Goal: Transaction & Acquisition: Complete application form

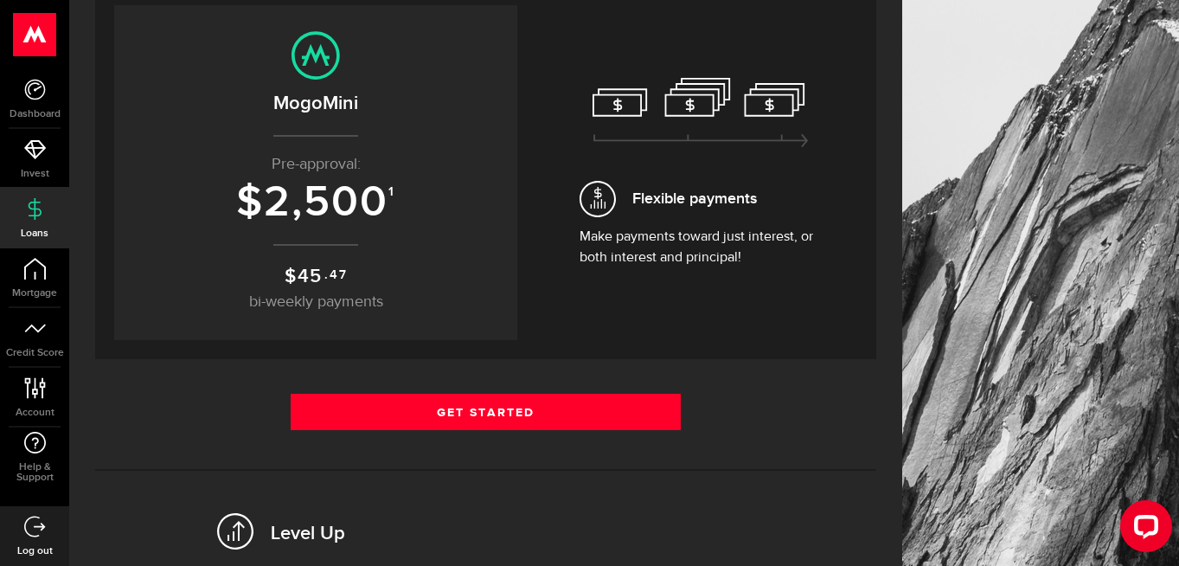
scroll to position [204, 0]
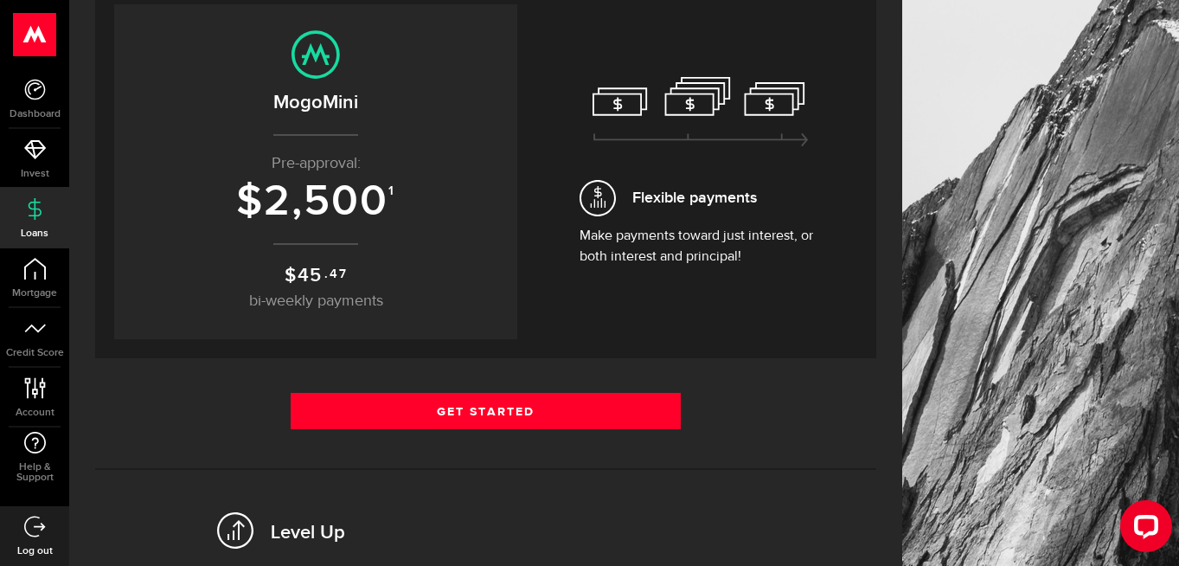
click at [739, 202] on span "Flexible payments" at bounding box center [694, 197] width 125 height 23
click at [350, 267] on p "$ 45 .47 bi-weekly payments" at bounding box center [315, 287] width 368 height 52
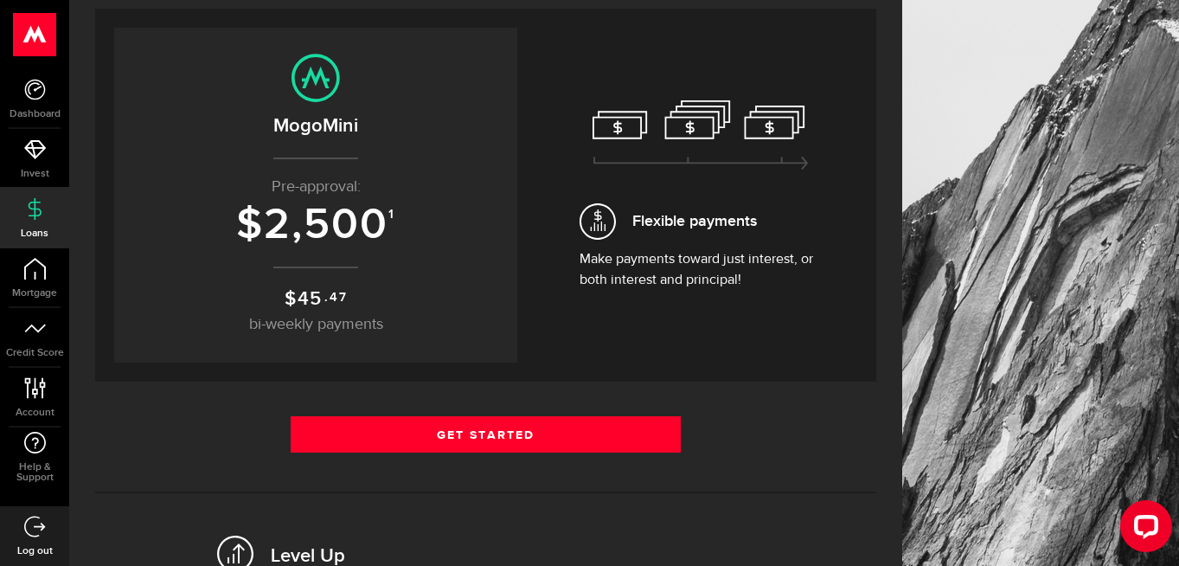
scroll to position [189, 0]
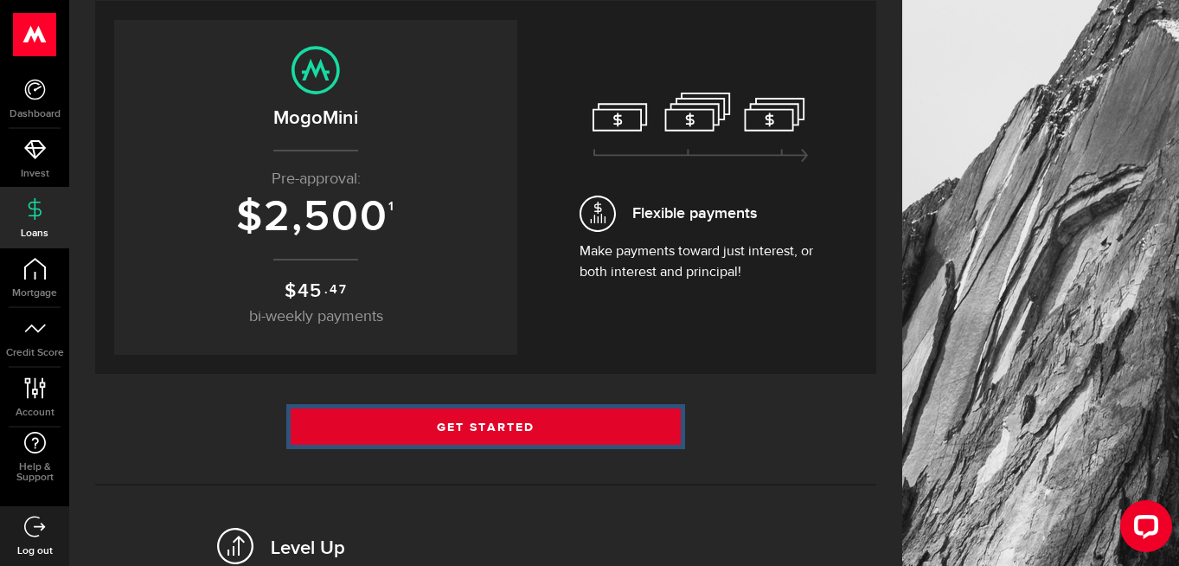
click at [455, 425] on link "Get Started" at bounding box center [486, 426] width 391 height 36
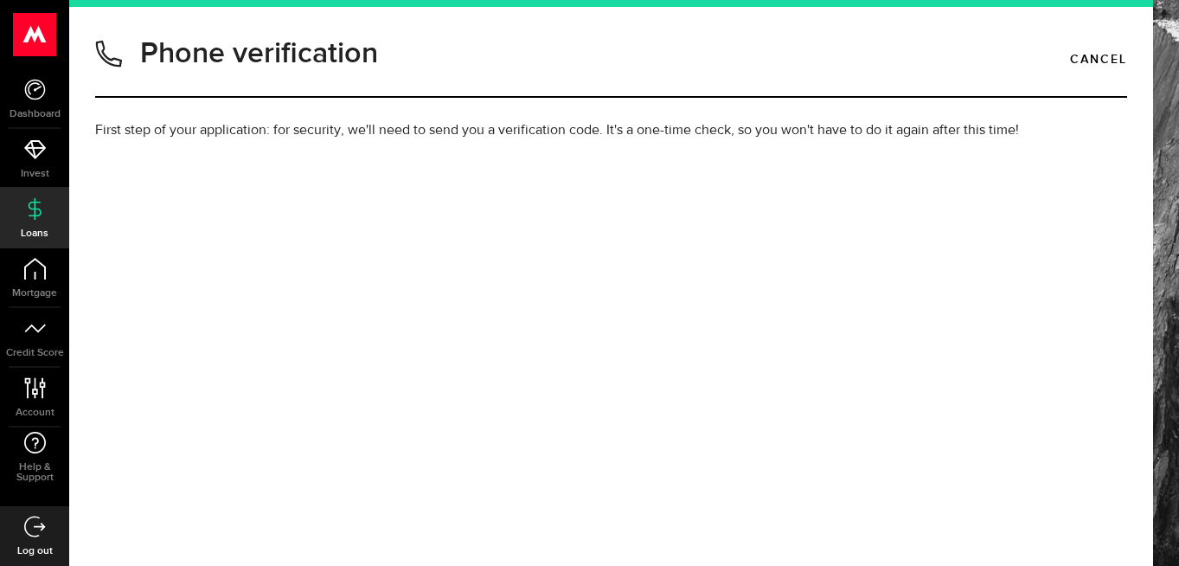
type input "6479696708"
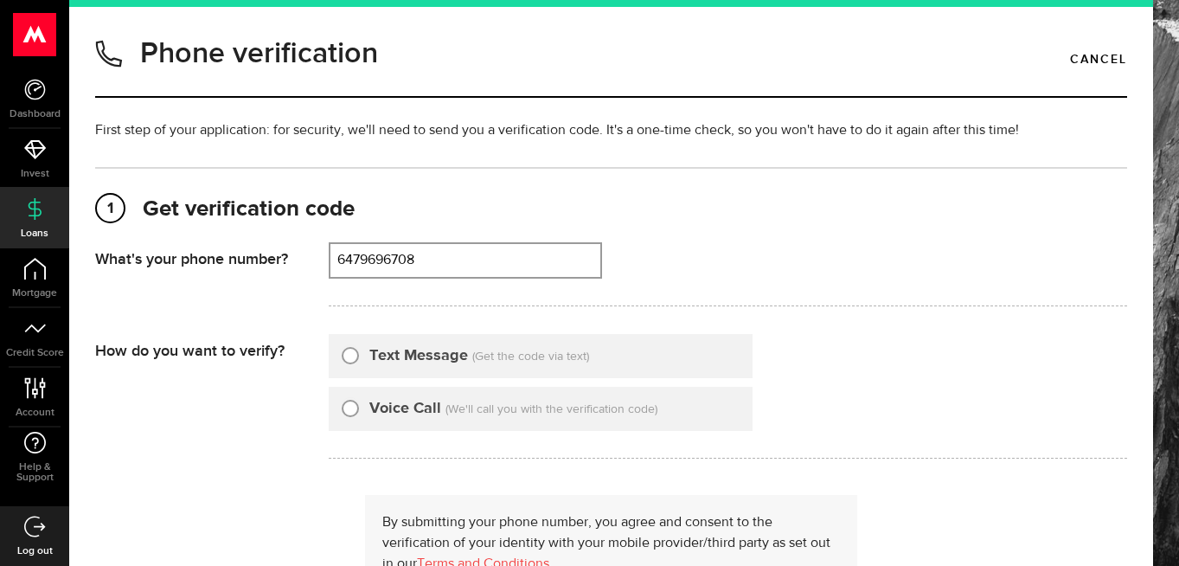
click at [440, 367] on label "Text Message" at bounding box center [418, 355] width 99 height 23
click at [359, 361] on input "Text Message" at bounding box center [350, 352] width 17 height 17
radio input "true"
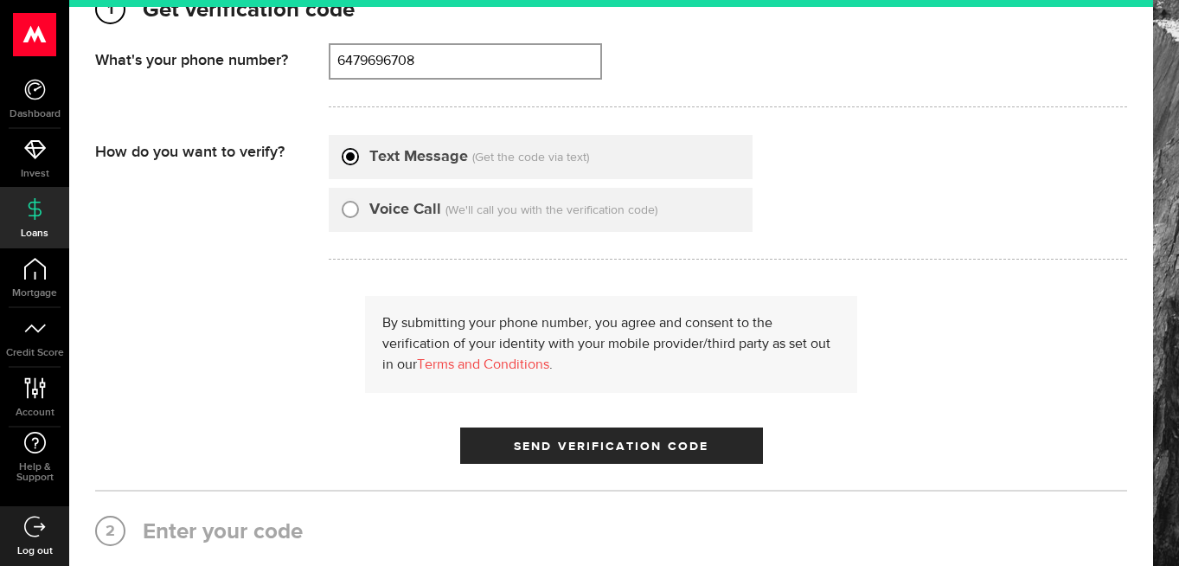
scroll to position [202, 0]
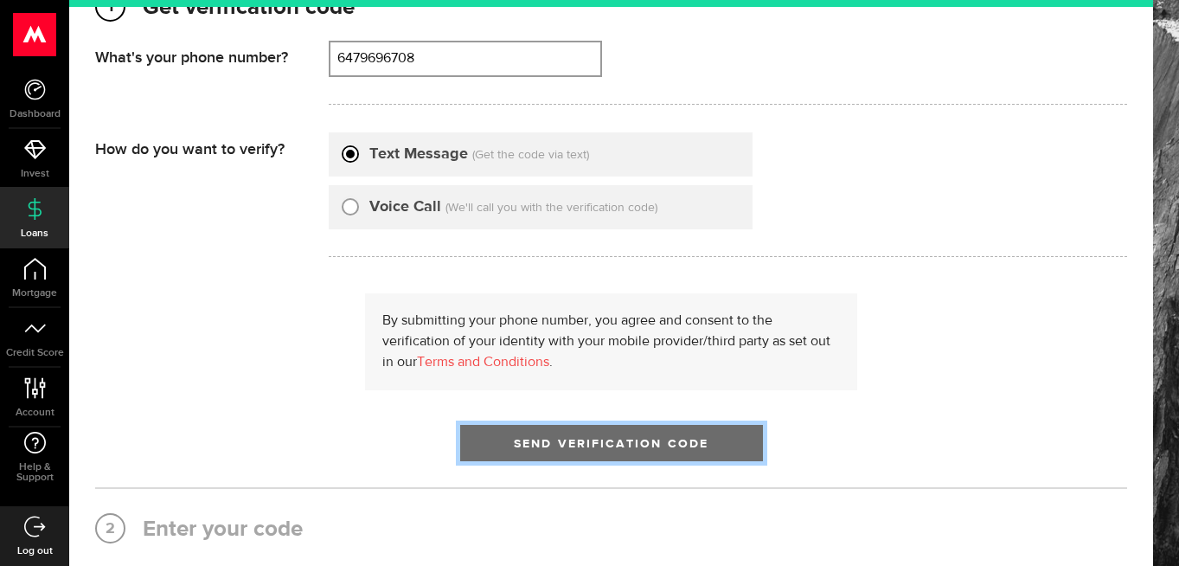
click at [514, 431] on button "Send Verification Code" at bounding box center [611, 443] width 303 height 36
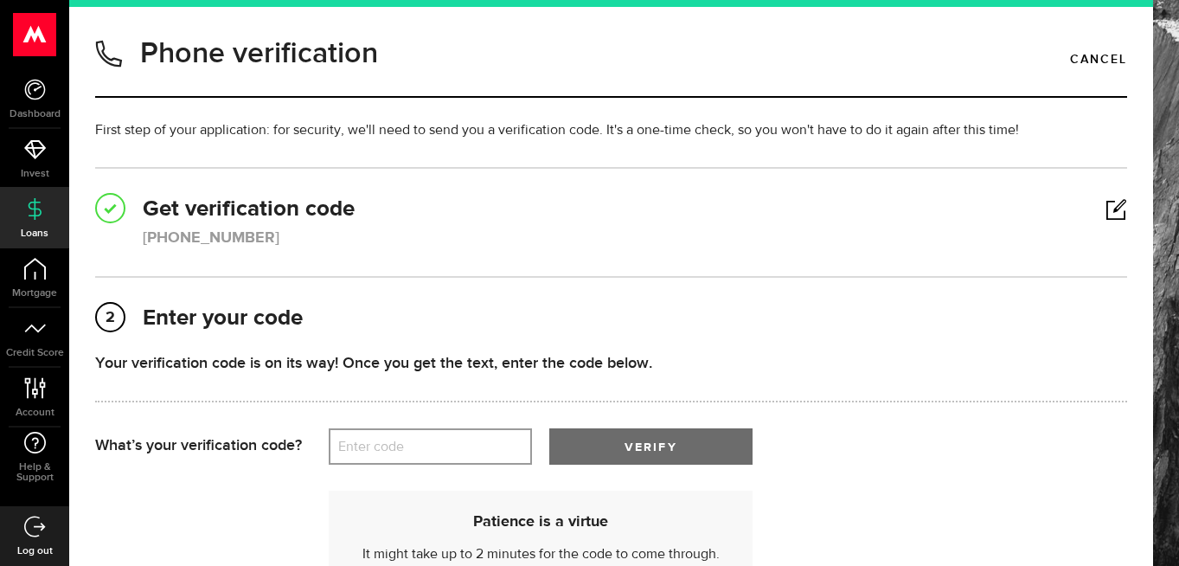
scroll to position [101, 0]
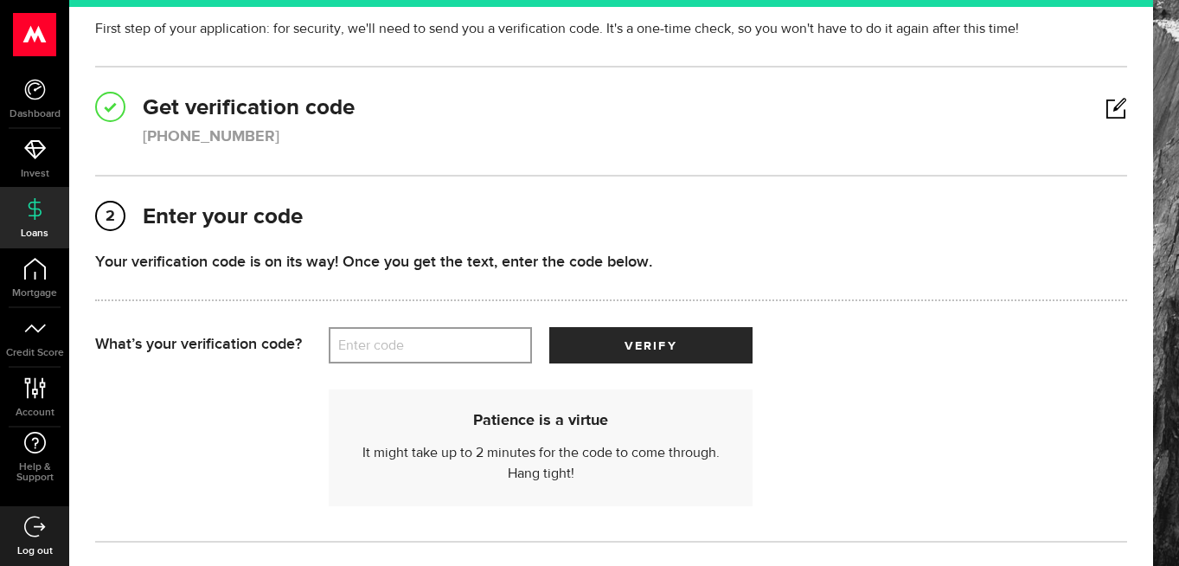
click at [486, 371] on div "Patience is a virtue It might take up to 2 minutes for the code to come through…" at bounding box center [611, 438] width 1032 height 151
click at [477, 357] on label "Enter code" at bounding box center [430, 345] width 203 height 35
click at [477, 357] on input "Enter code" at bounding box center [430, 345] width 203 height 36
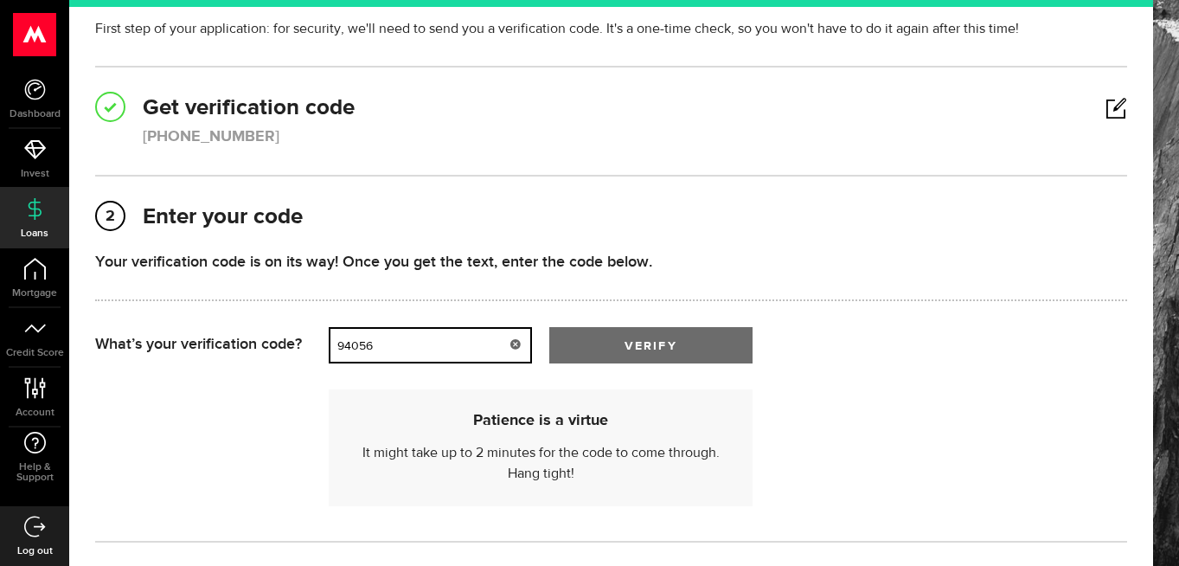
type input "94056"
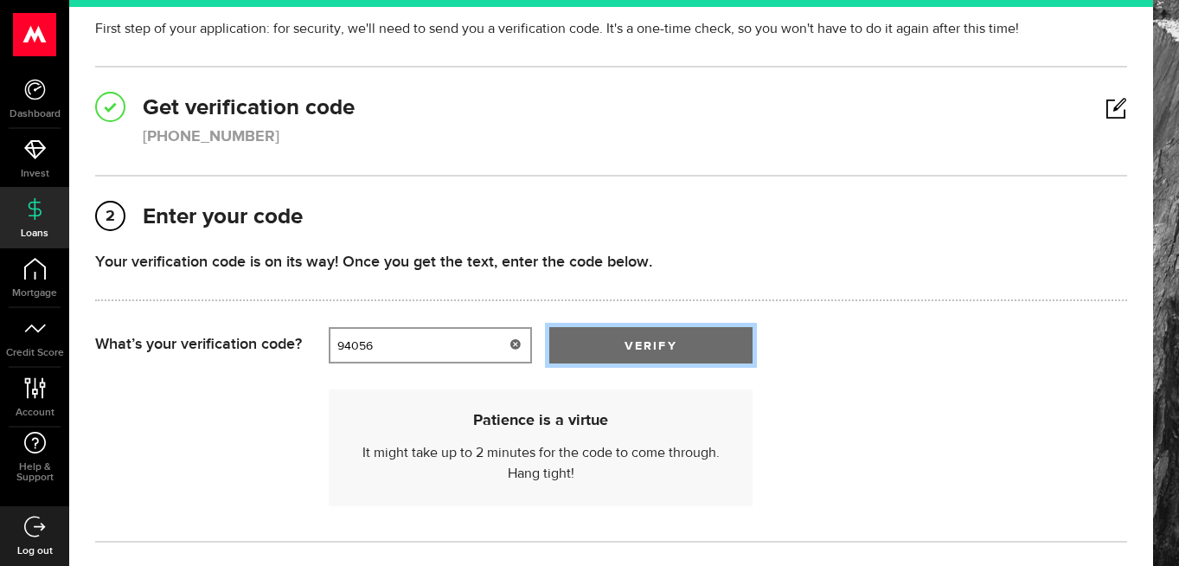
click at [683, 333] on button "verify" at bounding box center [650, 345] width 203 height 36
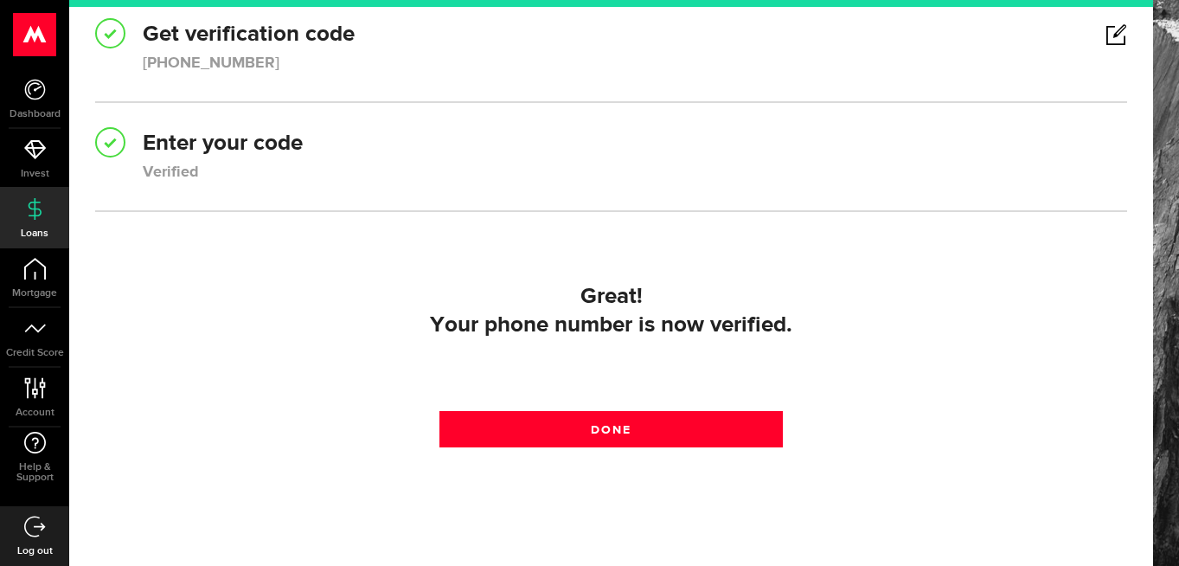
scroll to position [235, 0]
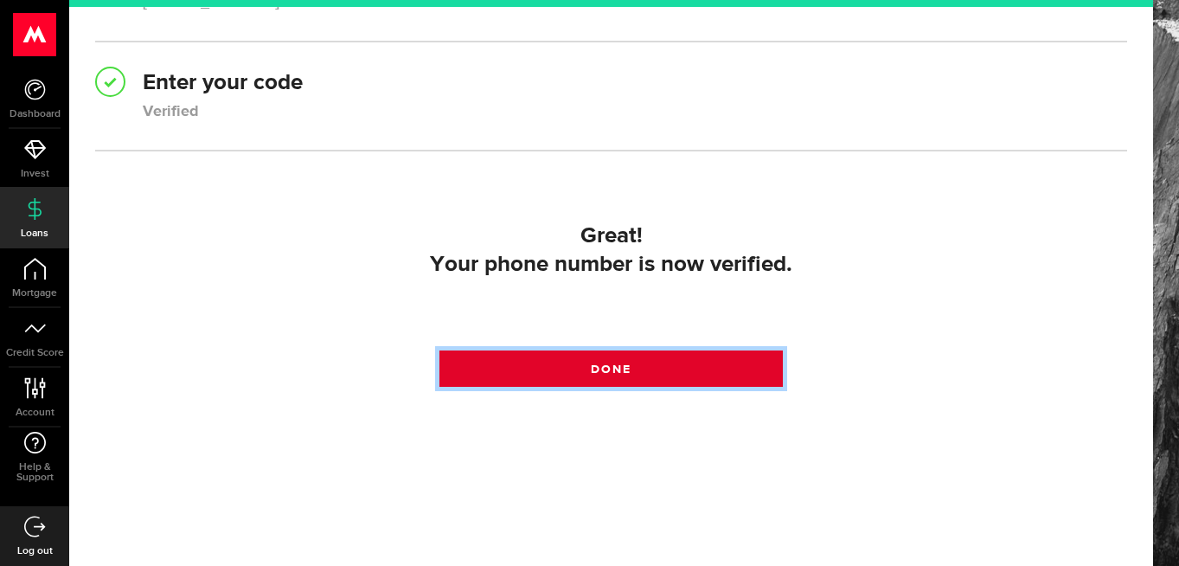
click at [687, 369] on link "Done" at bounding box center [611, 368] width 344 height 36
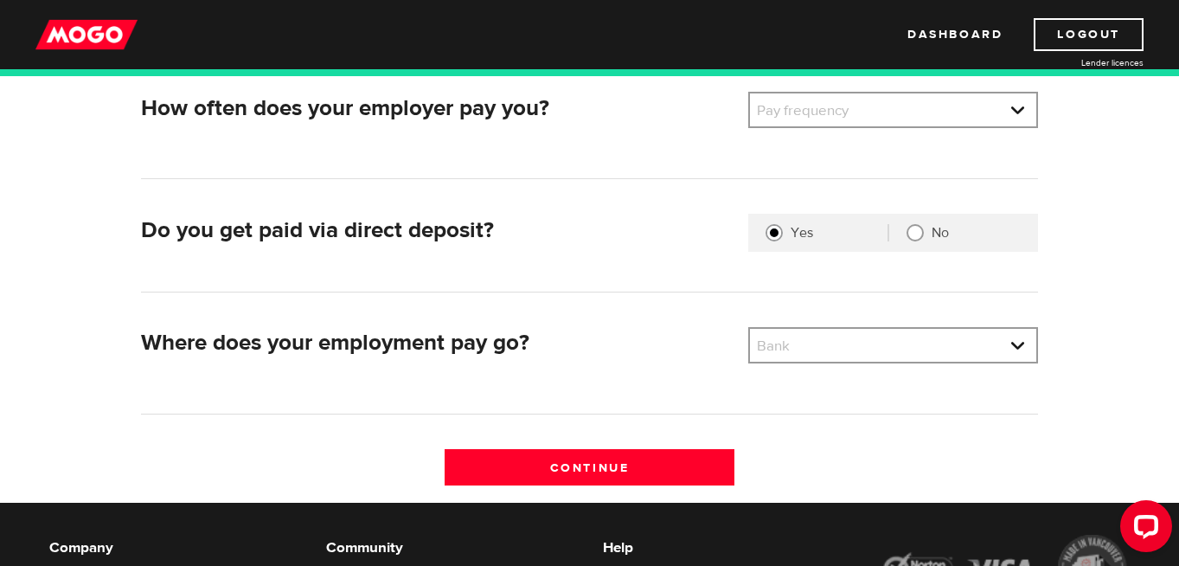
scroll to position [403, 0]
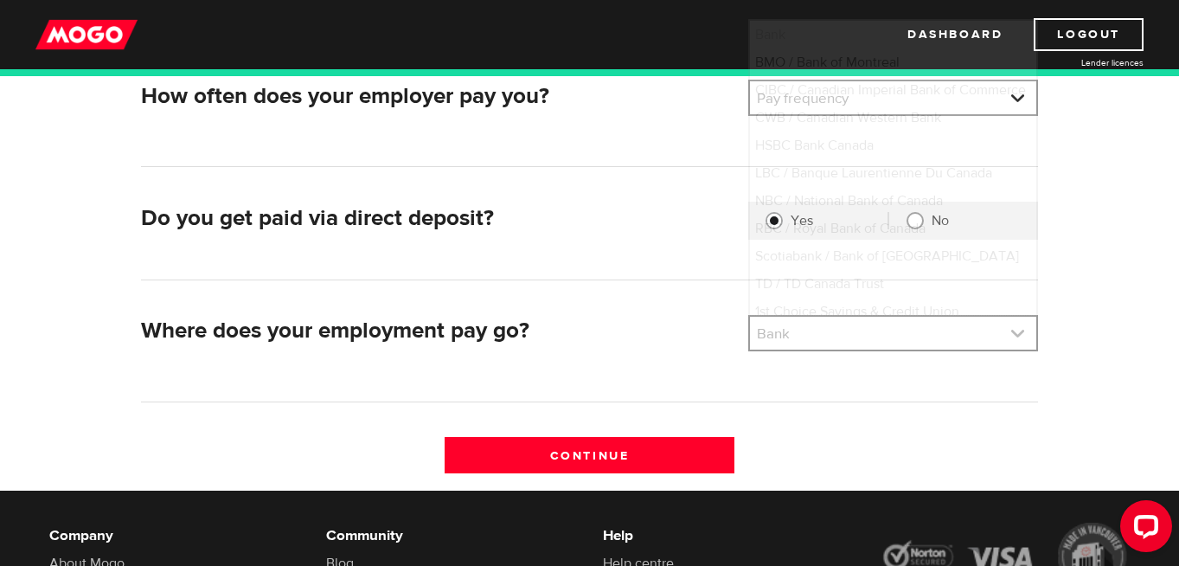
click at [777, 330] on link at bounding box center [893, 333] width 286 height 33
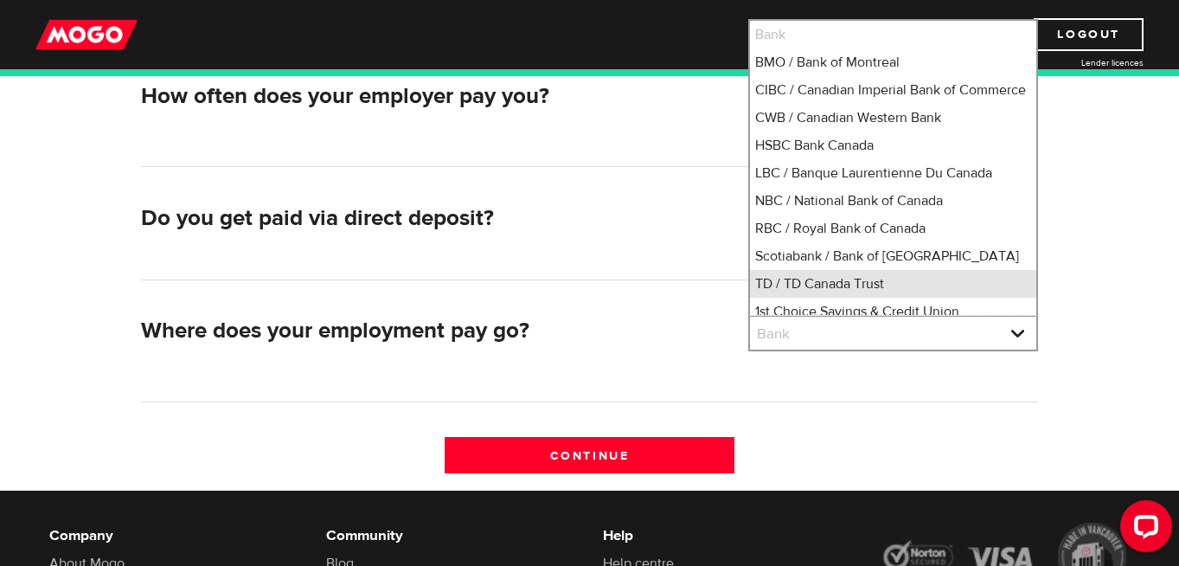
scroll to position [3, 0]
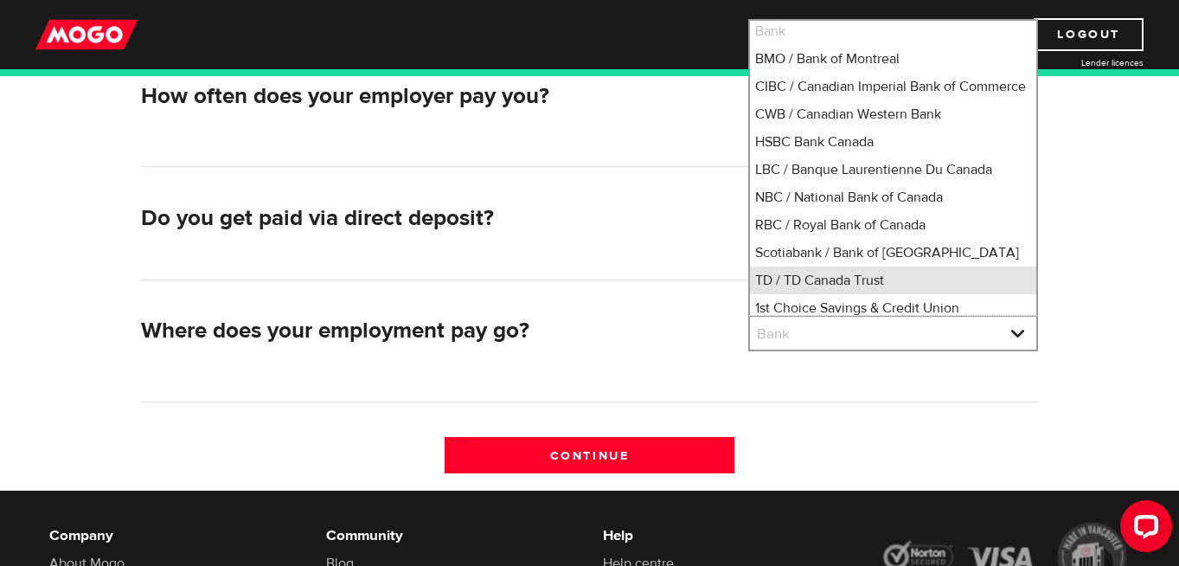
click at [775, 294] on li "TD / TD Canada Trust" at bounding box center [893, 280] width 286 height 28
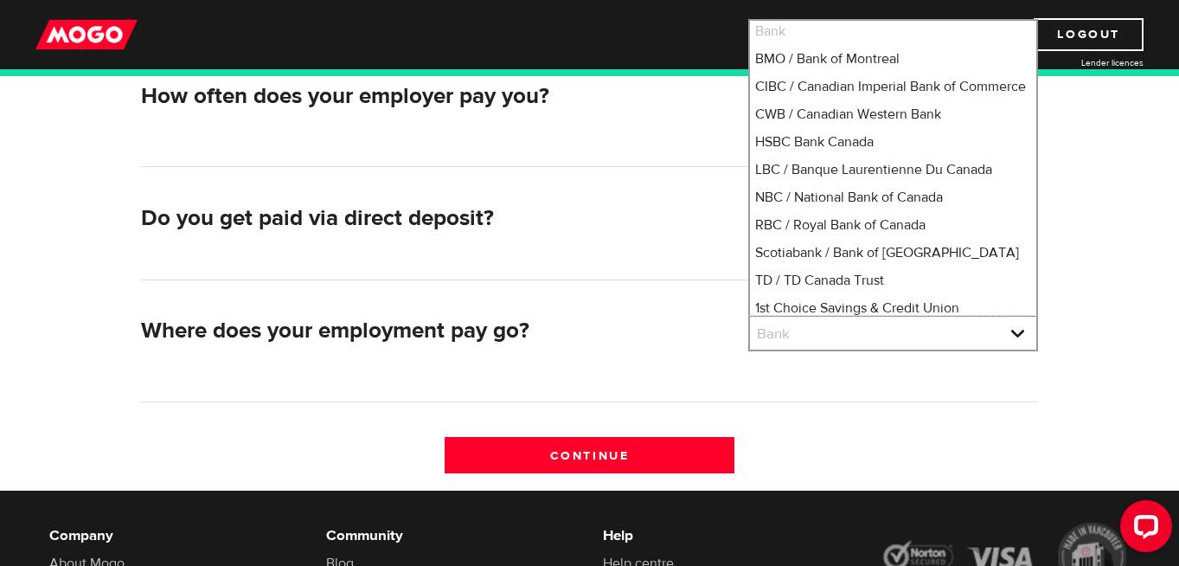
select select "9"
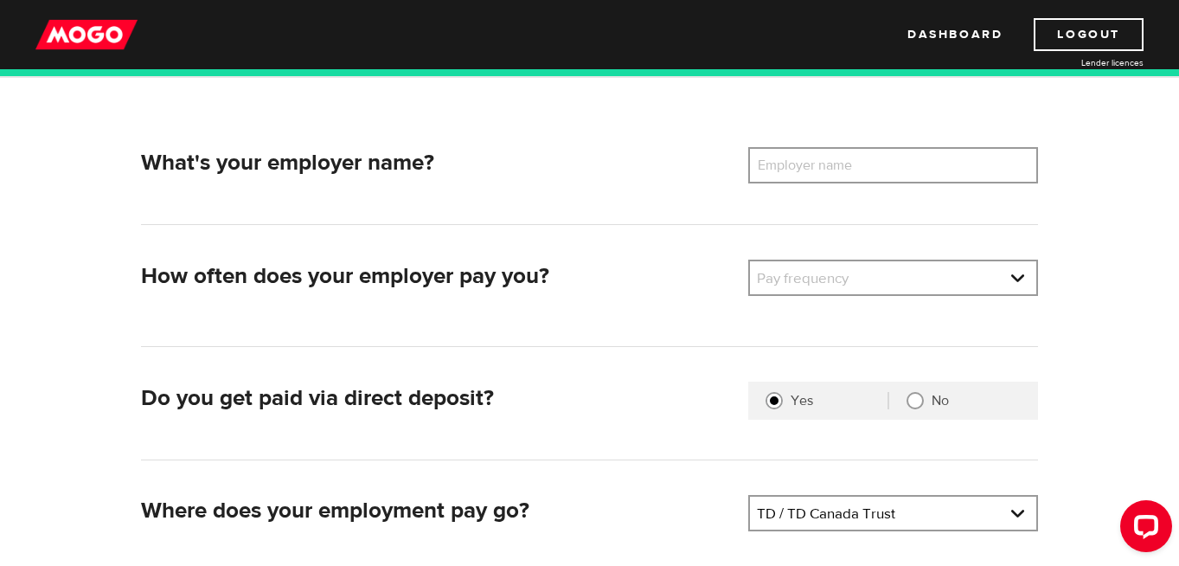
scroll to position [173, 0]
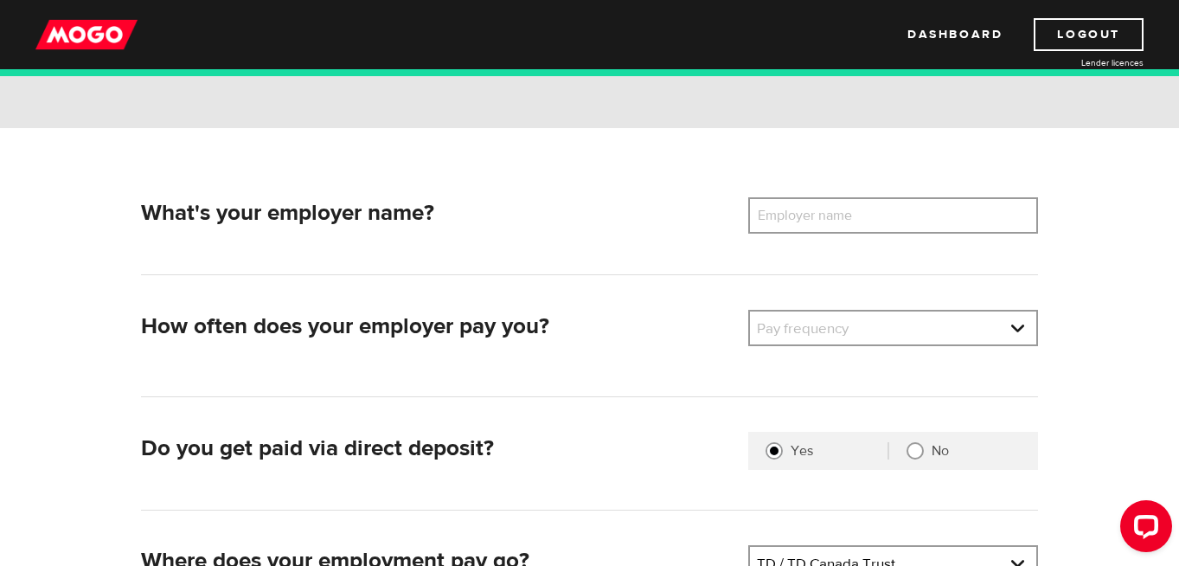
click at [793, 221] on label "Employer name" at bounding box center [817, 215] width 139 height 36
click at [793, 221] on input "Employer name" at bounding box center [893, 215] width 290 height 36
click at [817, 323] on link at bounding box center [893, 327] width 286 height 33
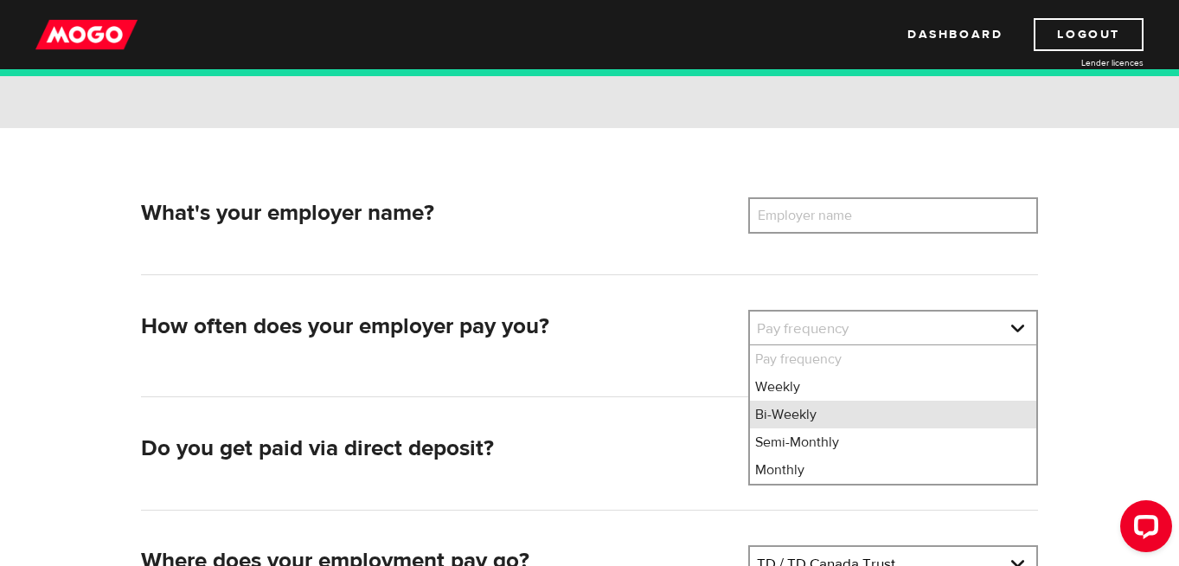
click at [810, 421] on li "Bi-Weekly" at bounding box center [893, 414] width 286 height 28
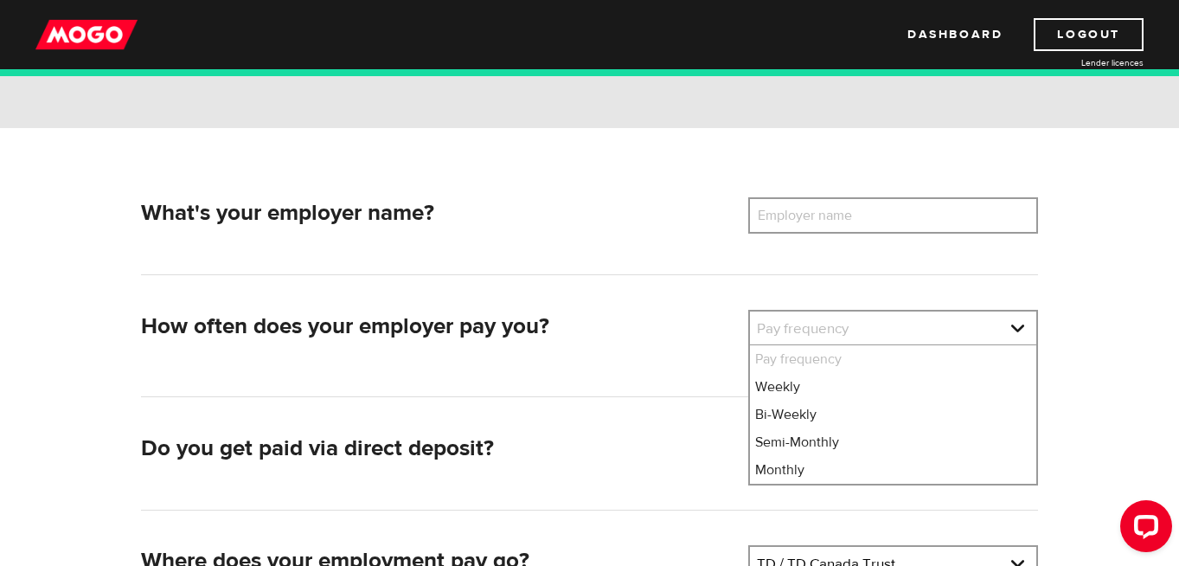
select select "2"
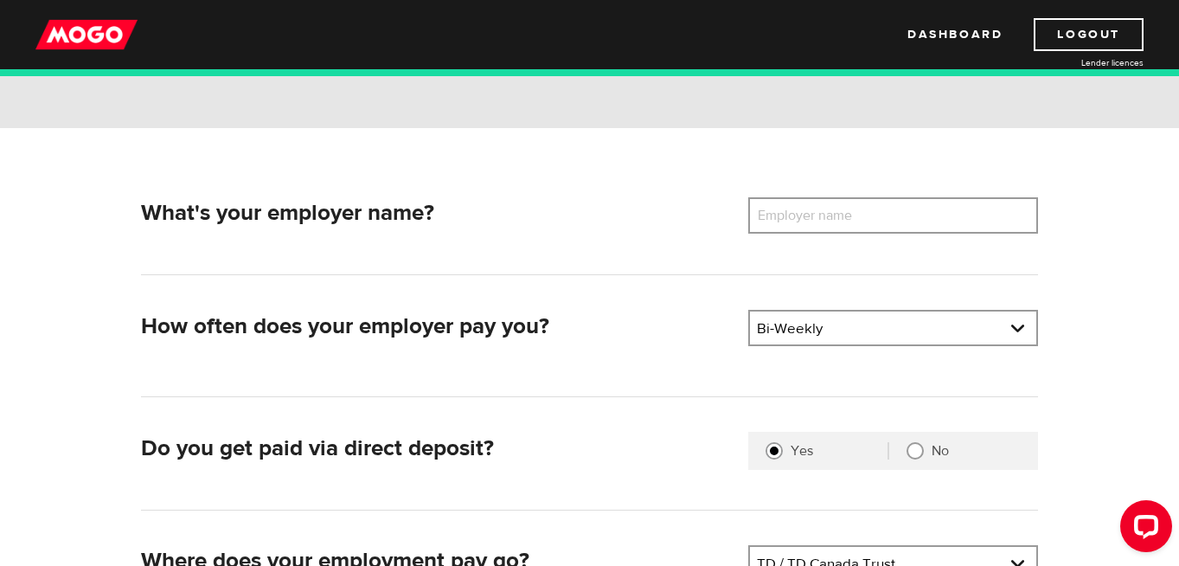
click at [806, 236] on div "What's your employer name? Employer name Please enter your employer's name" at bounding box center [589, 218] width 911 height 42
click at [805, 232] on label "Employer name" at bounding box center [817, 215] width 139 height 36
click at [805, 232] on input "Employer name" at bounding box center [893, 215] width 290 height 36
type input "Creyos"
click at [571, 318] on h2 "How often does your employer pay you?" at bounding box center [437, 326] width 593 height 27
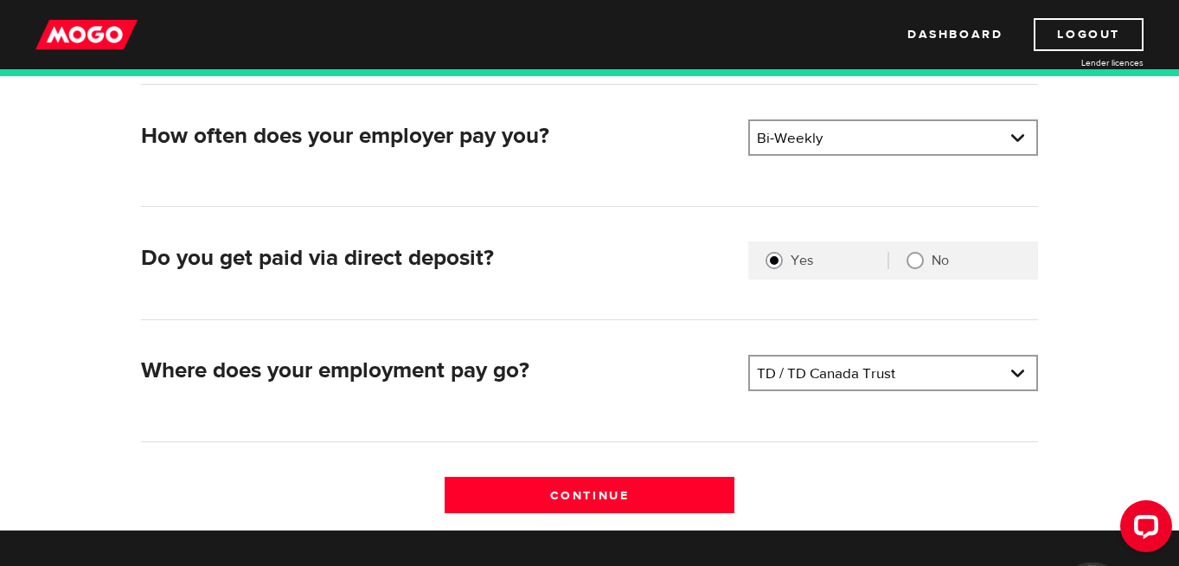
scroll to position [517, 0]
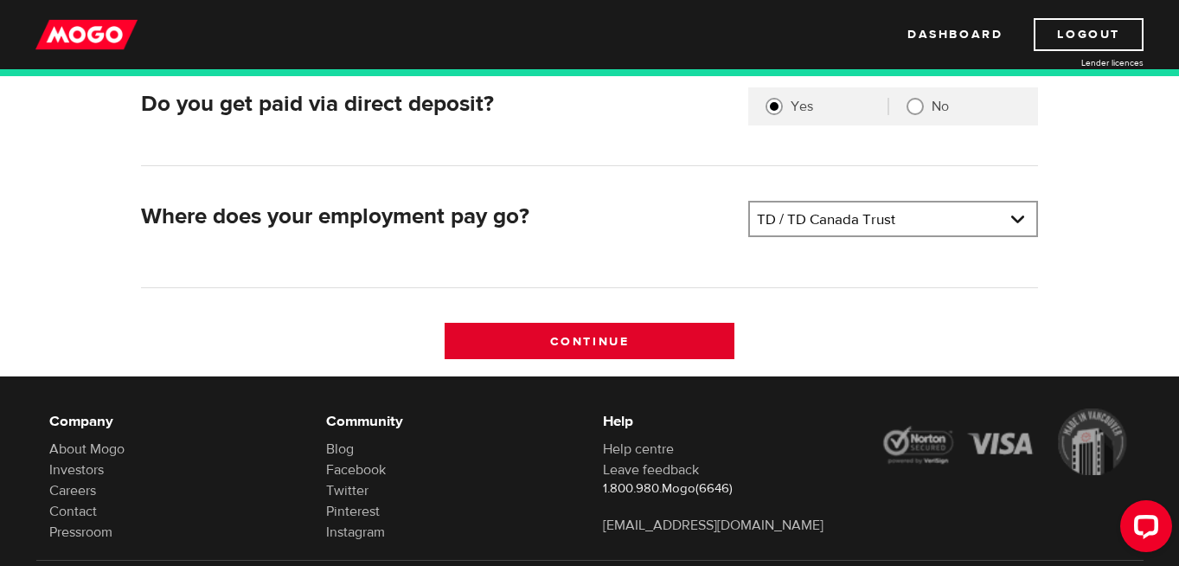
click at [566, 355] on input "Continue" at bounding box center [590, 341] width 290 height 36
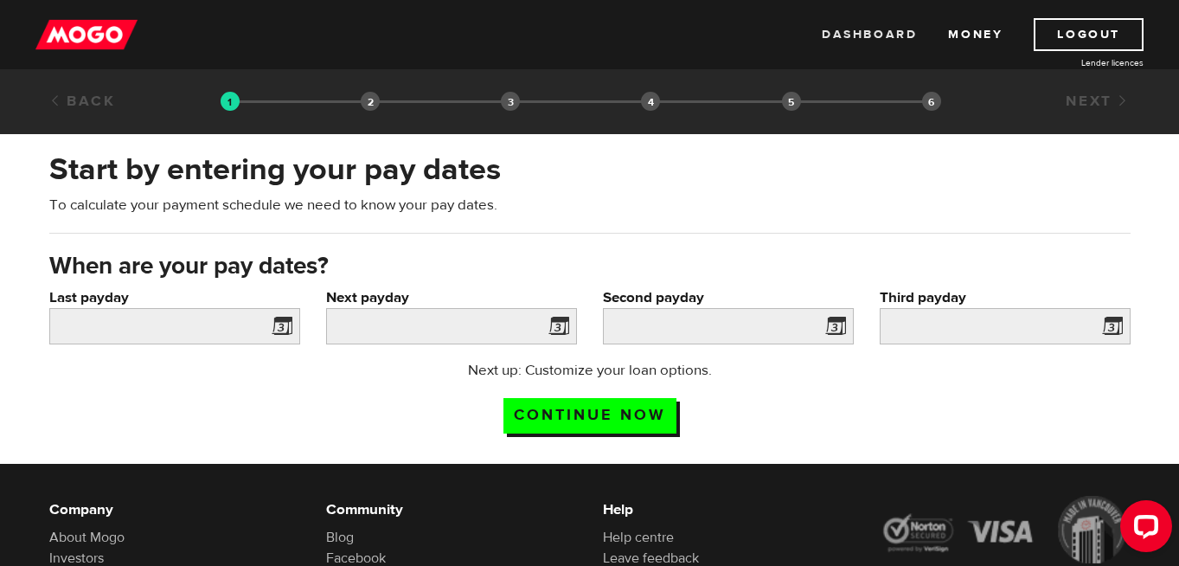
click at [883, 27] on link "Dashboard" at bounding box center [869, 34] width 95 height 33
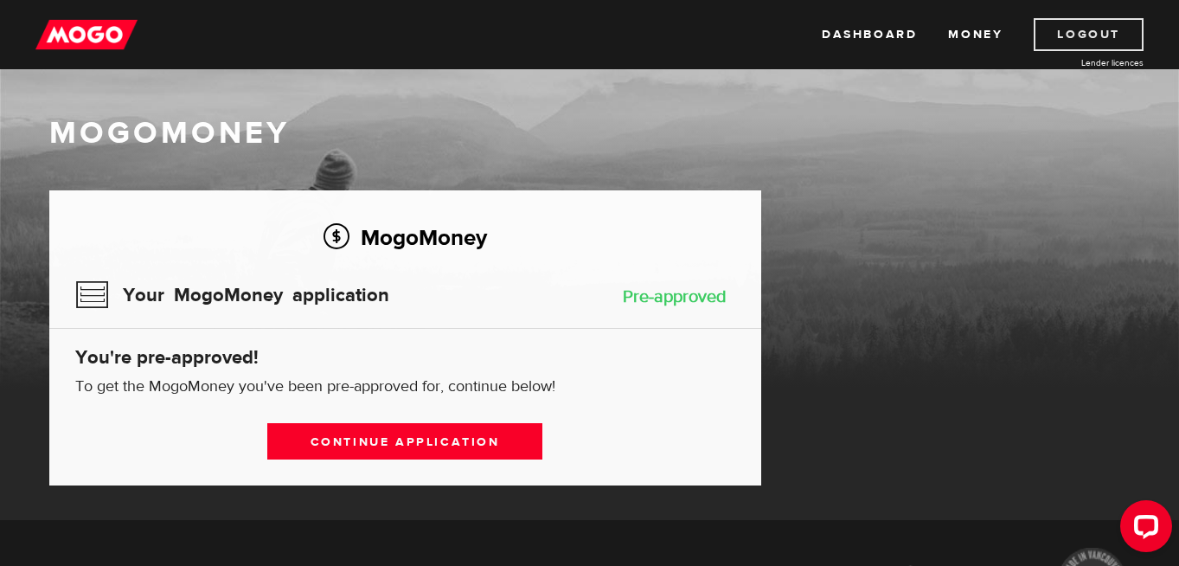
click at [1099, 22] on link "Logout" at bounding box center [1088, 34] width 110 height 33
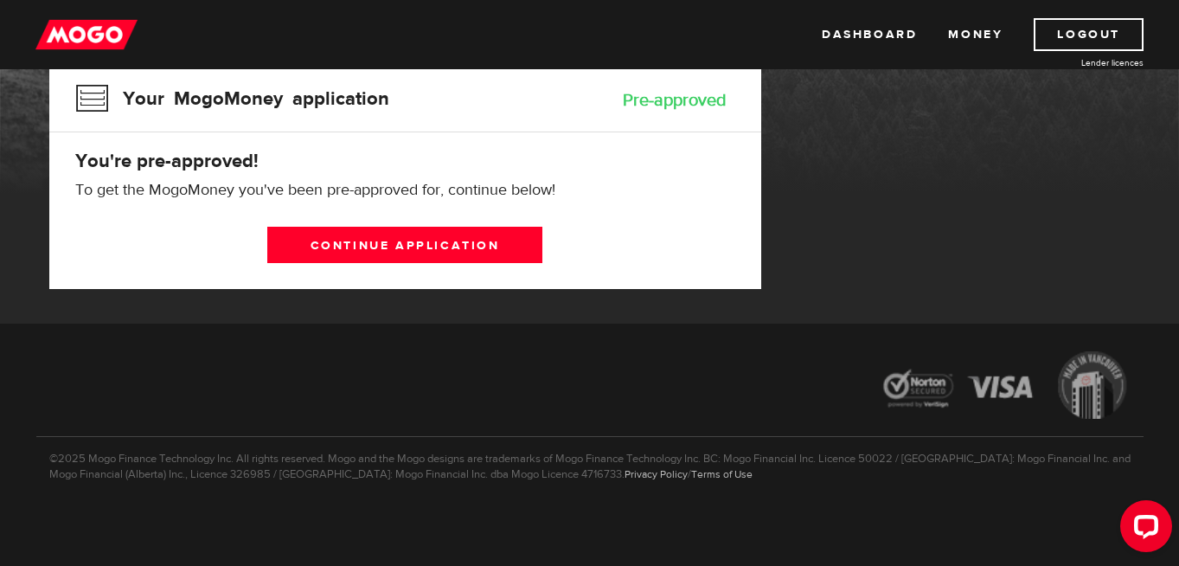
scroll to position [145, 0]
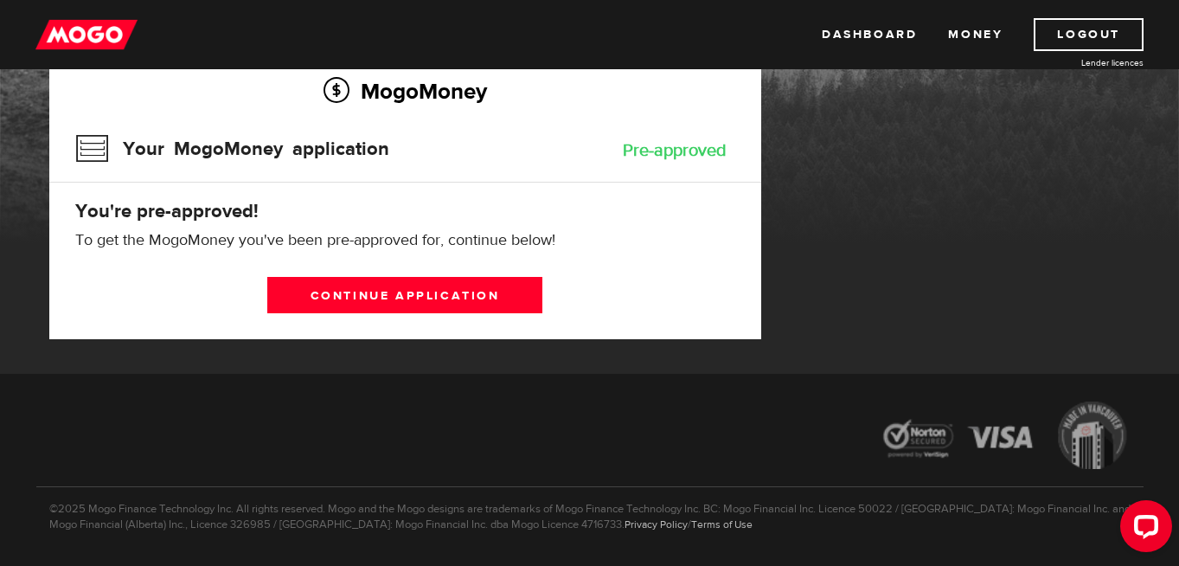
click at [431, 304] on link "Continue application" at bounding box center [404, 295] width 275 height 36
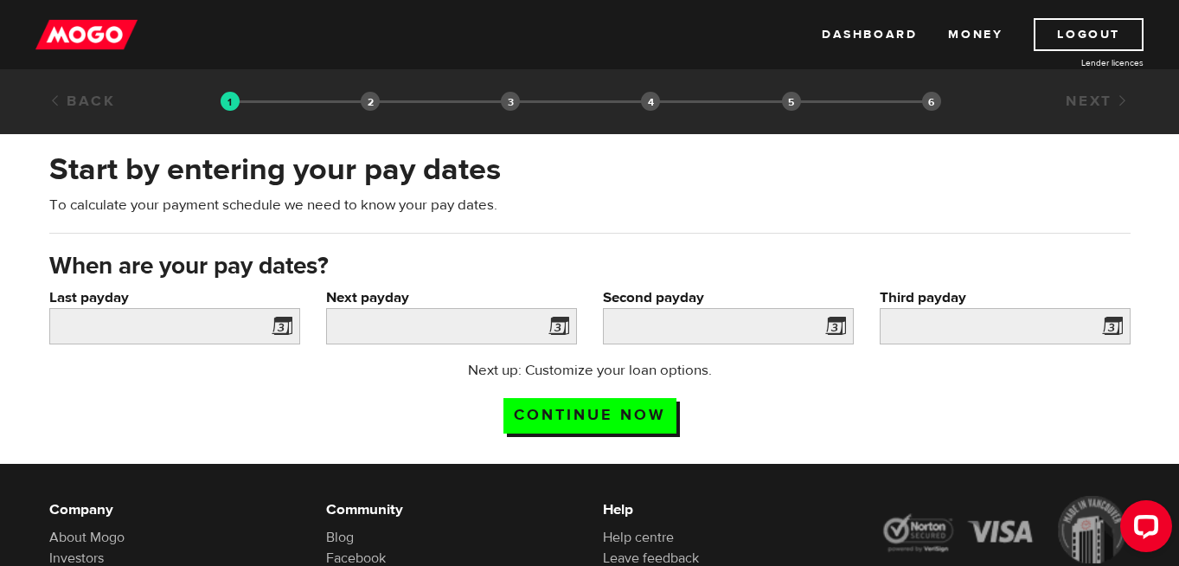
click at [288, 330] on span at bounding box center [279, 329] width 26 height 28
click at [237, 326] on input "Last payday" at bounding box center [174, 326] width 251 height 36
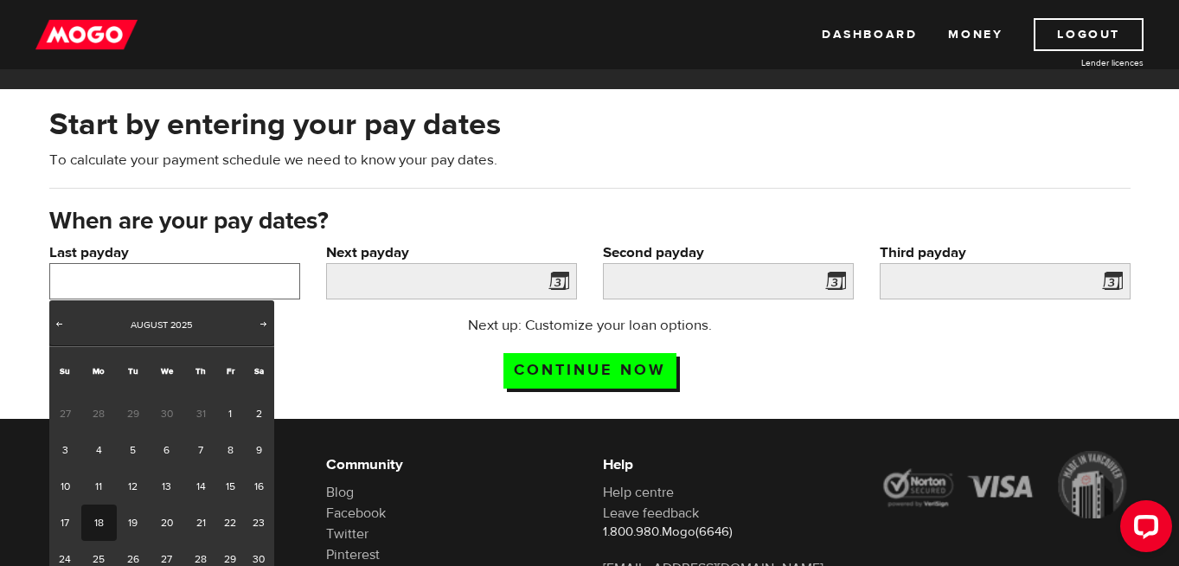
scroll to position [54, 0]
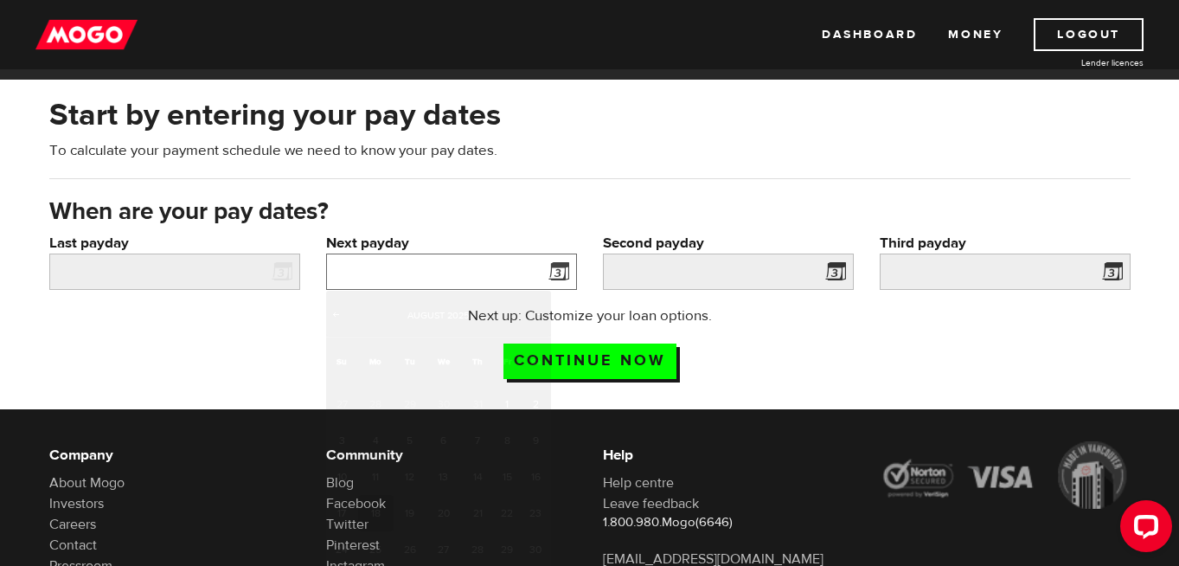
click at [392, 266] on input "Next payday" at bounding box center [451, 271] width 251 height 36
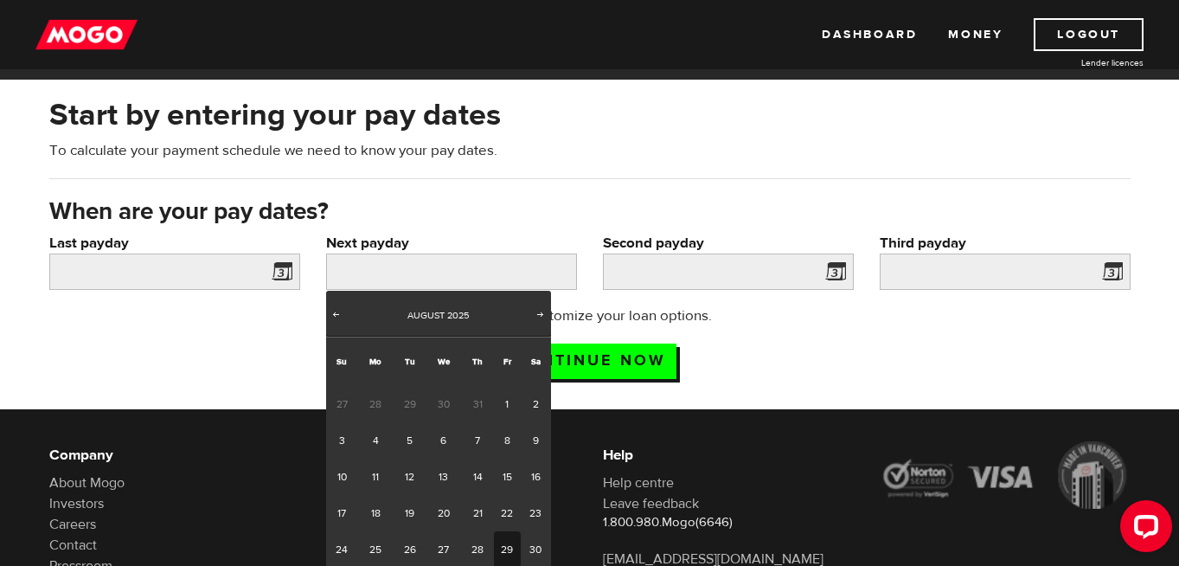
click at [508, 545] on link "29" at bounding box center [507, 549] width 27 height 36
type input "[DATE]"
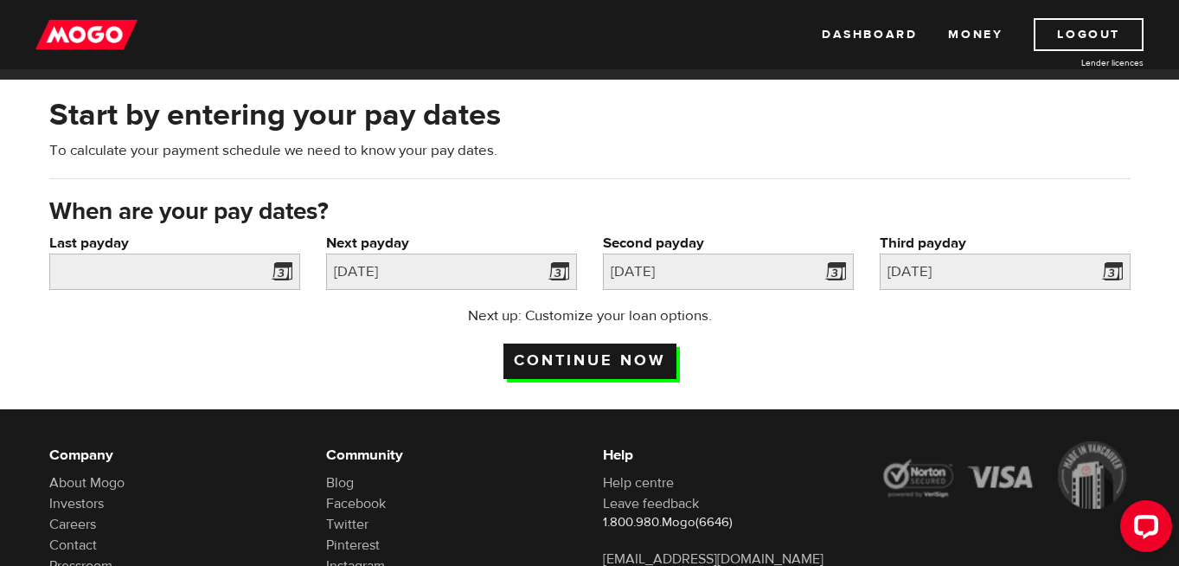
click at [639, 364] on input "Continue now" at bounding box center [589, 360] width 173 height 35
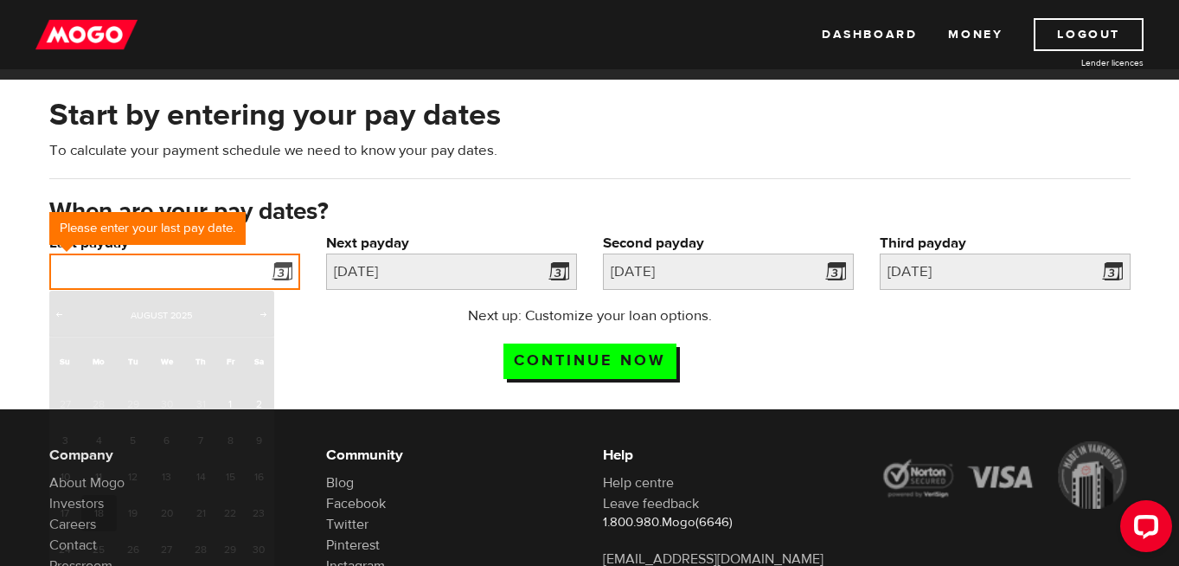
click at [238, 272] on input "Last payday" at bounding box center [174, 271] width 251 height 36
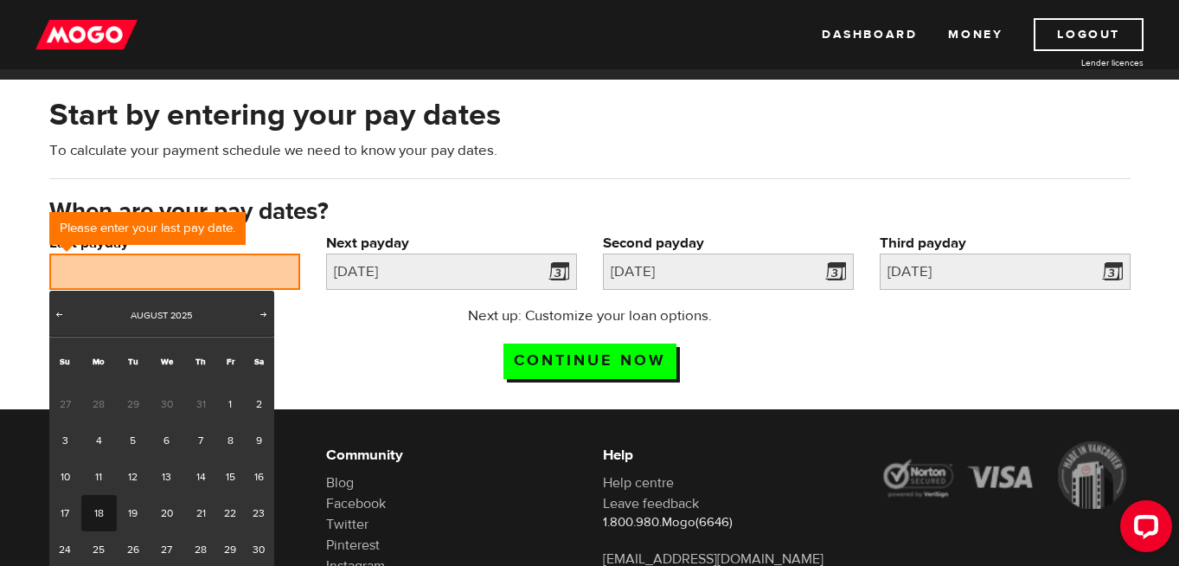
click at [68, 314] on div "Prev Next [DATE]" at bounding box center [161, 314] width 225 height 46
click at [65, 313] on span "Prev" at bounding box center [59, 314] width 14 height 14
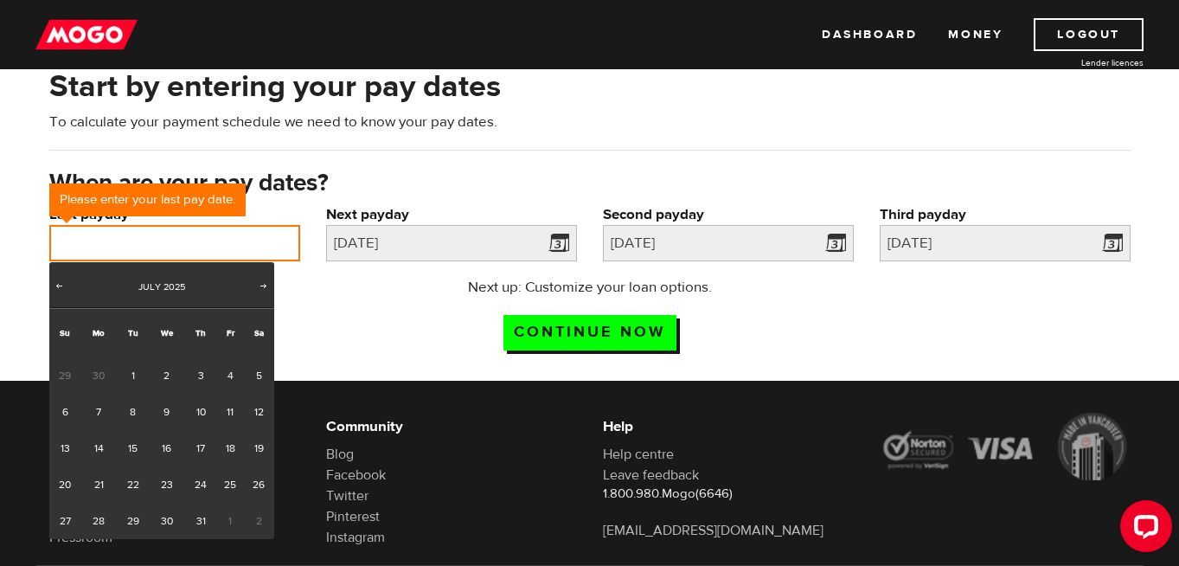
scroll to position [84, 0]
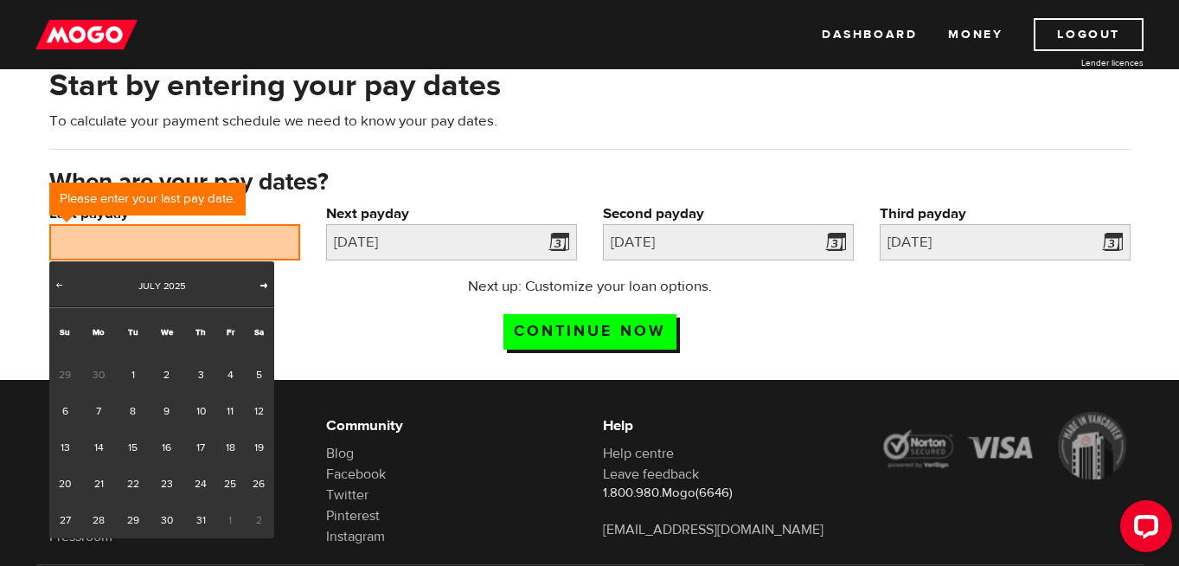
click at [260, 287] on span "Next" at bounding box center [264, 285] width 14 height 14
click at [226, 412] on link "8" at bounding box center [230, 411] width 27 height 36
type input "2025/08/08"
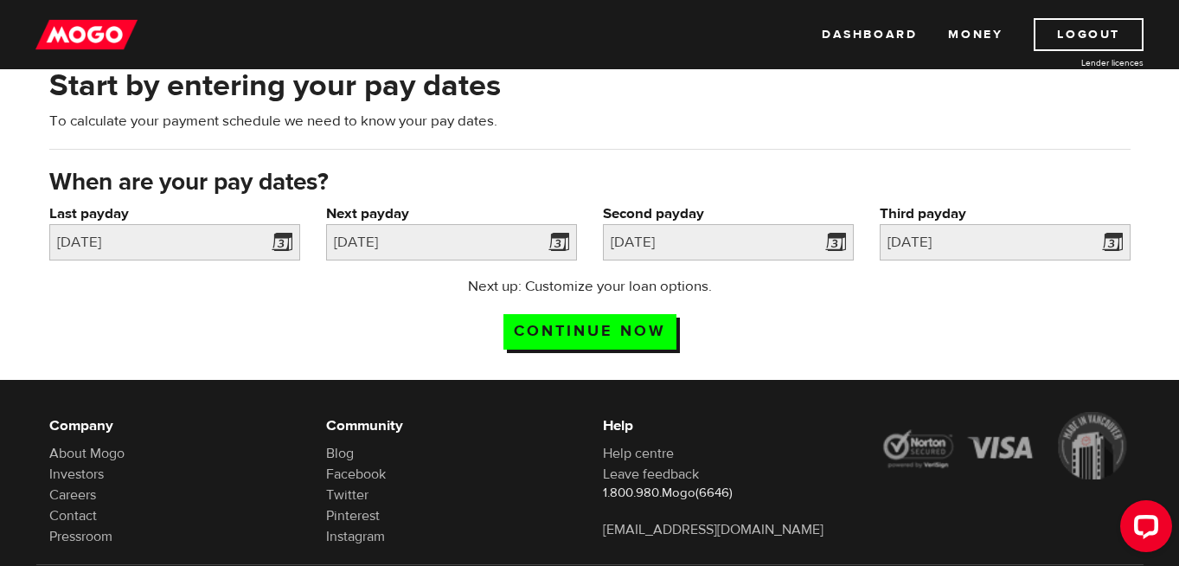
click at [272, 351] on div "Next up: Customize your loan options. Continue now" at bounding box center [589, 319] width 1107 height 86
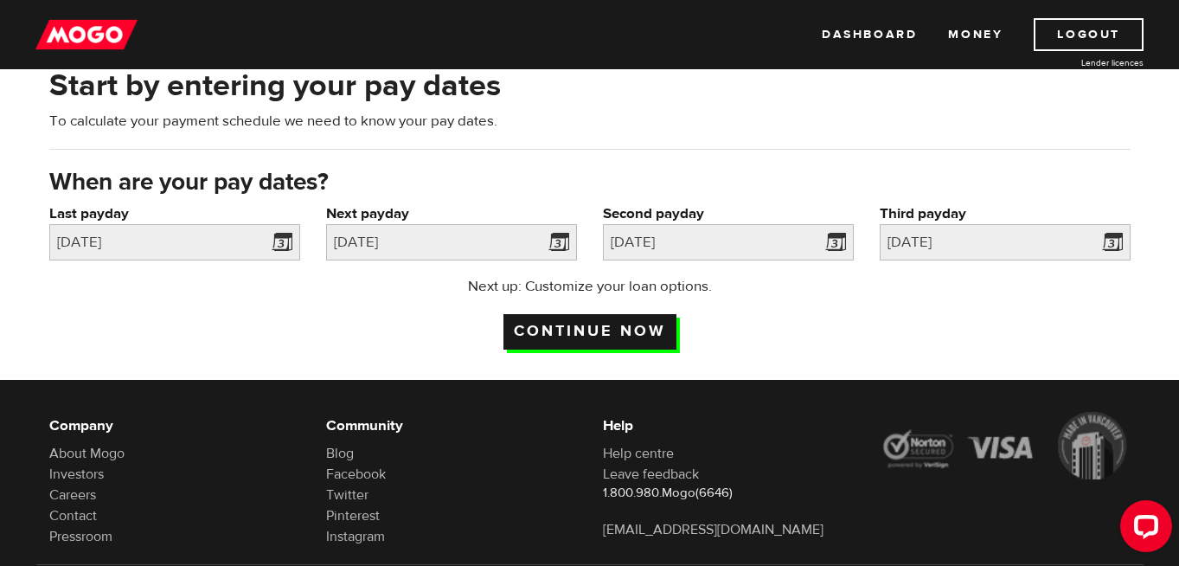
click at [541, 323] on input "Continue now" at bounding box center [589, 331] width 173 height 35
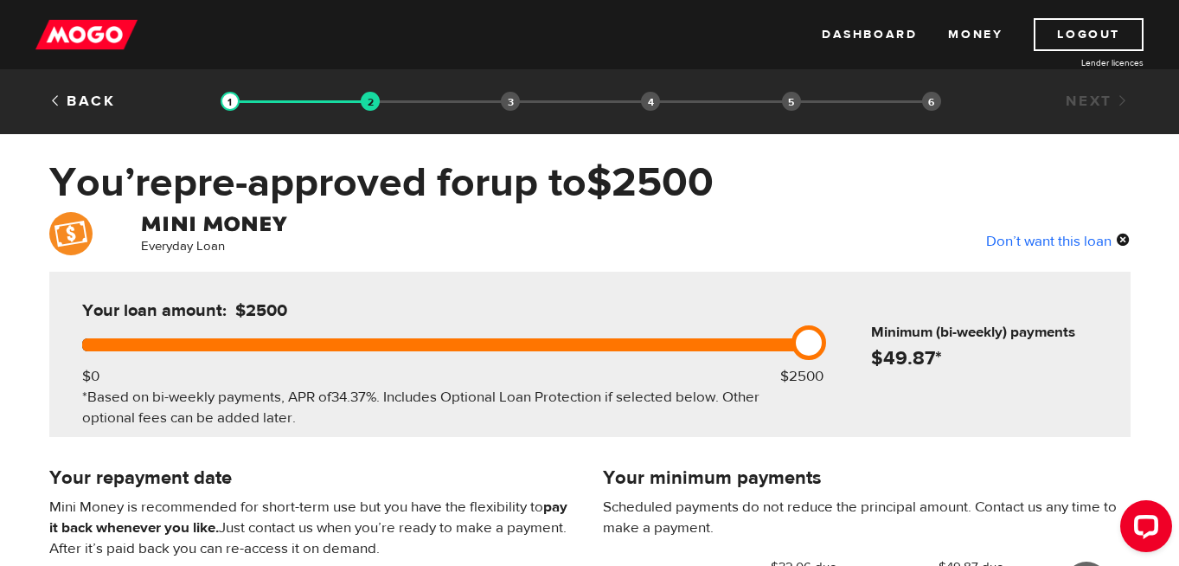
scroll to position [10, 0]
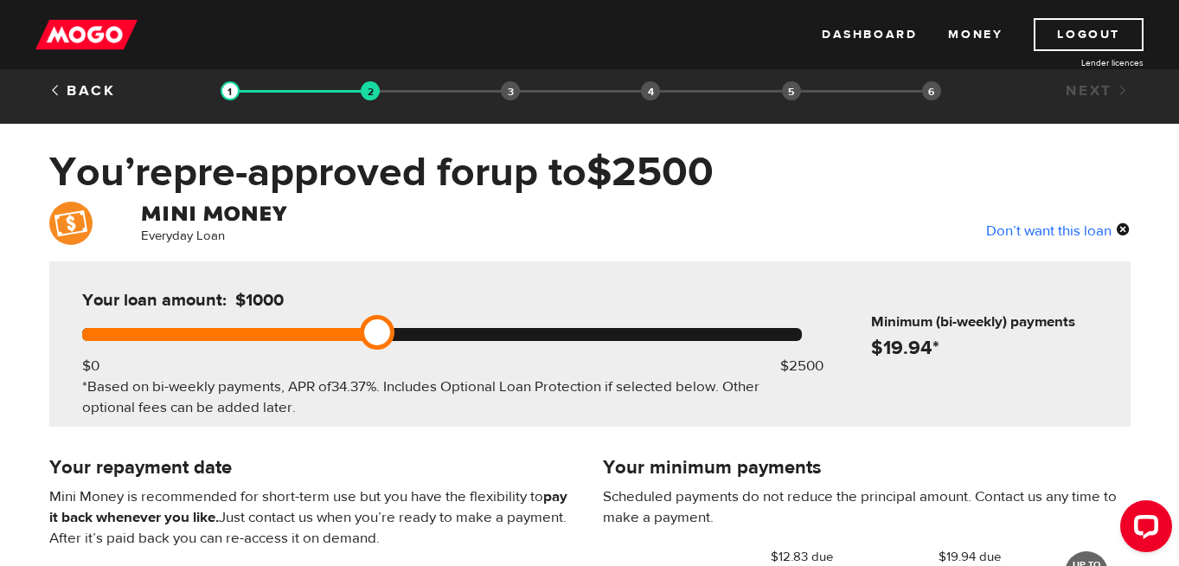
drag, startPoint x: 813, startPoint y: 334, endPoint x: 352, endPoint y: 331, distance: 461.0
click at [352, 331] on div at bounding box center [442, 334] width 720 height 13
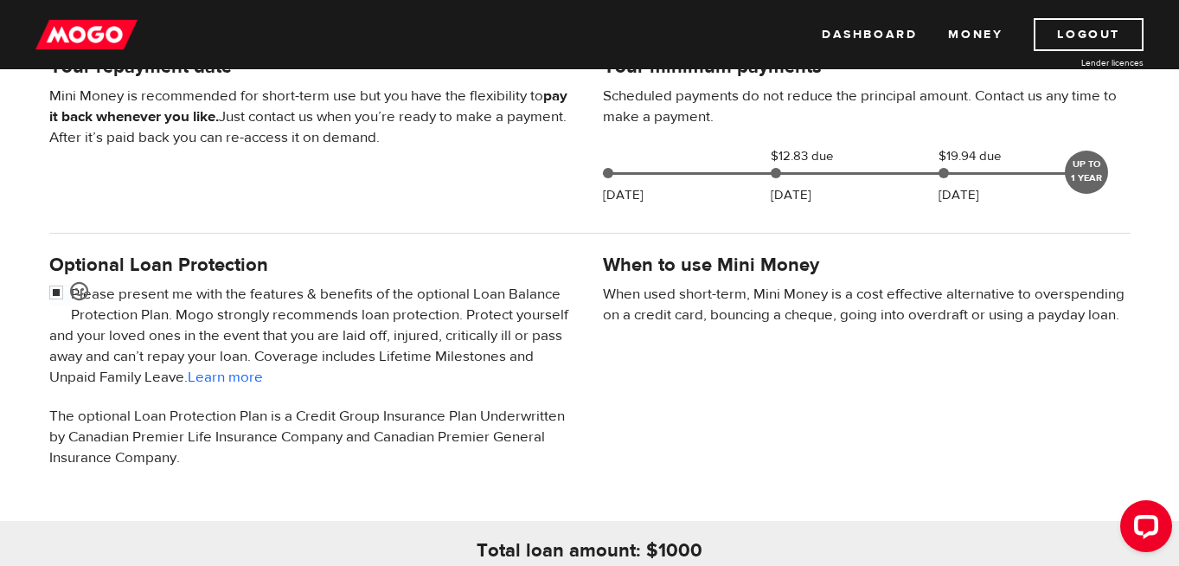
scroll to position [408, 0]
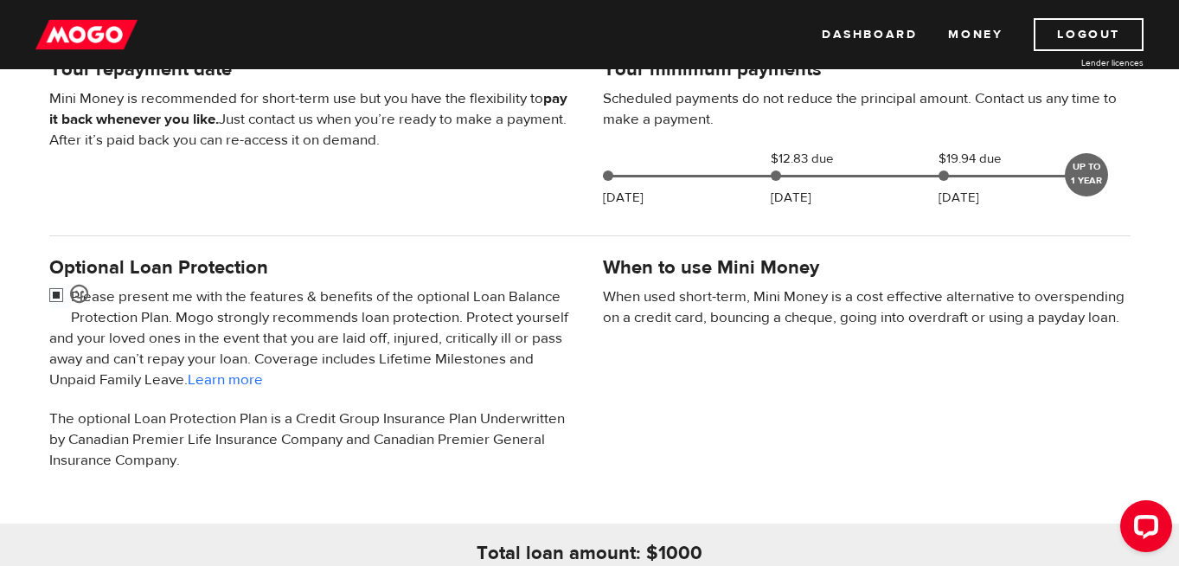
click at [61, 295] on input "checkbox" at bounding box center [60, 297] width 22 height 22
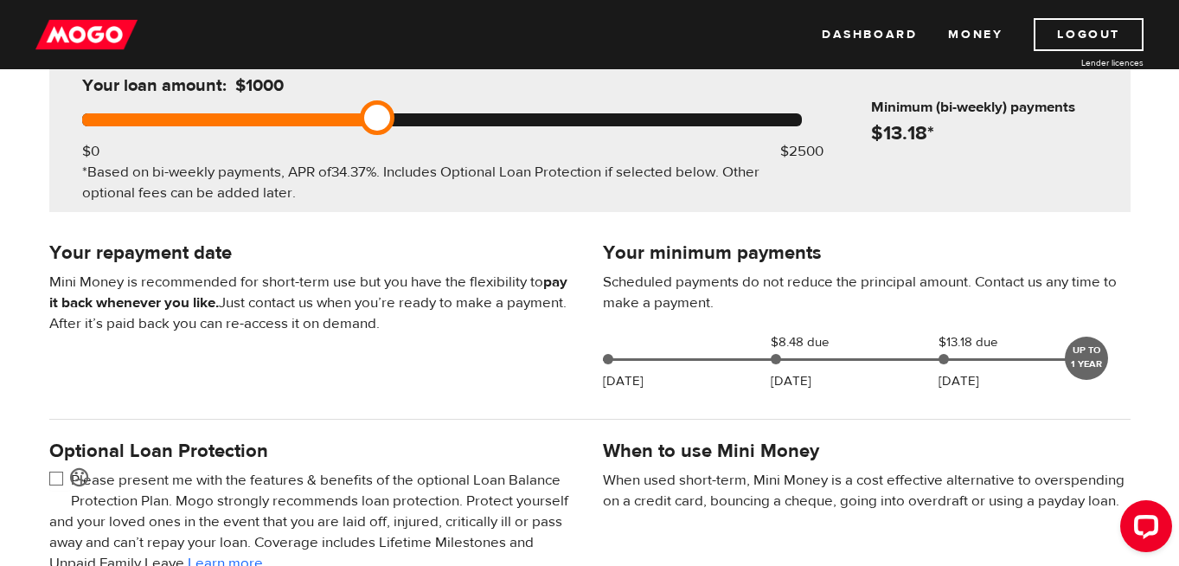
scroll to position [227, 0]
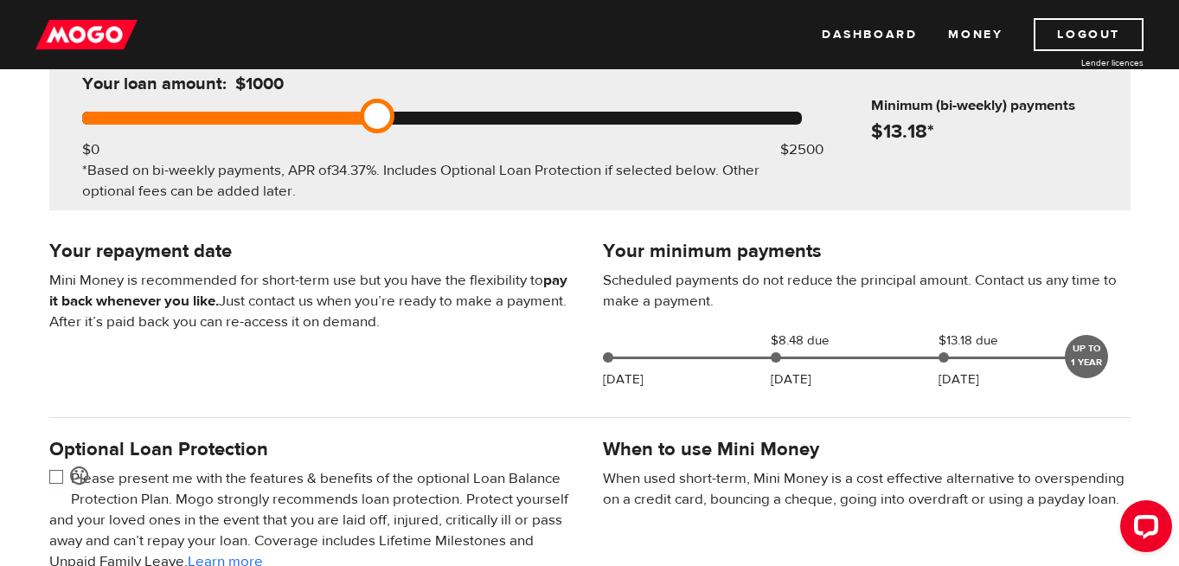
click at [53, 469] on input "checkbox" at bounding box center [60, 479] width 22 height 22
checkbox input "true"
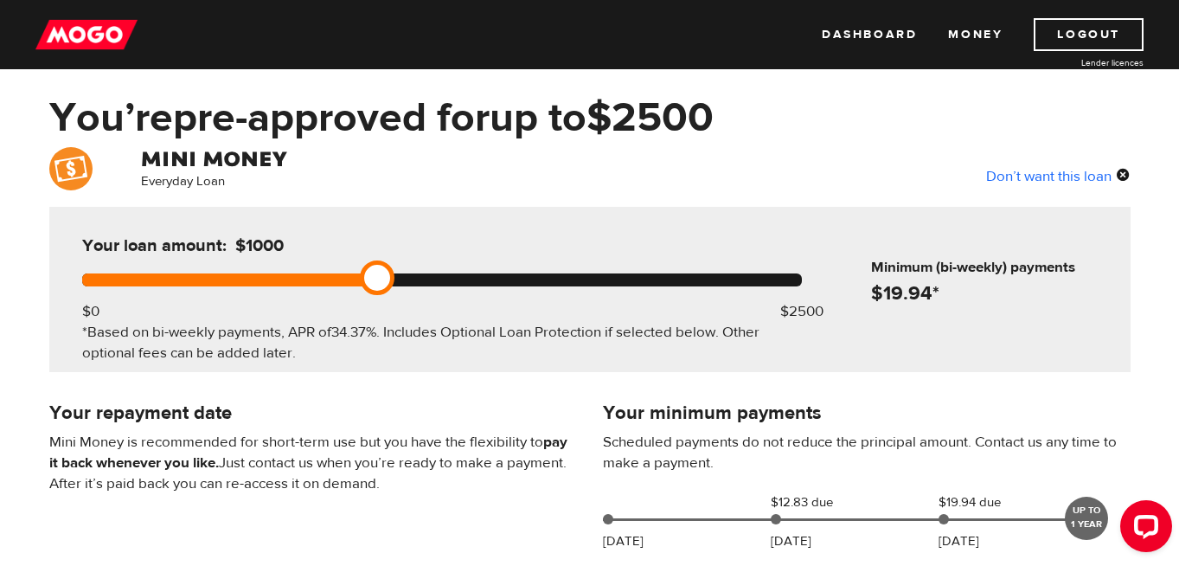
scroll to position [54, 0]
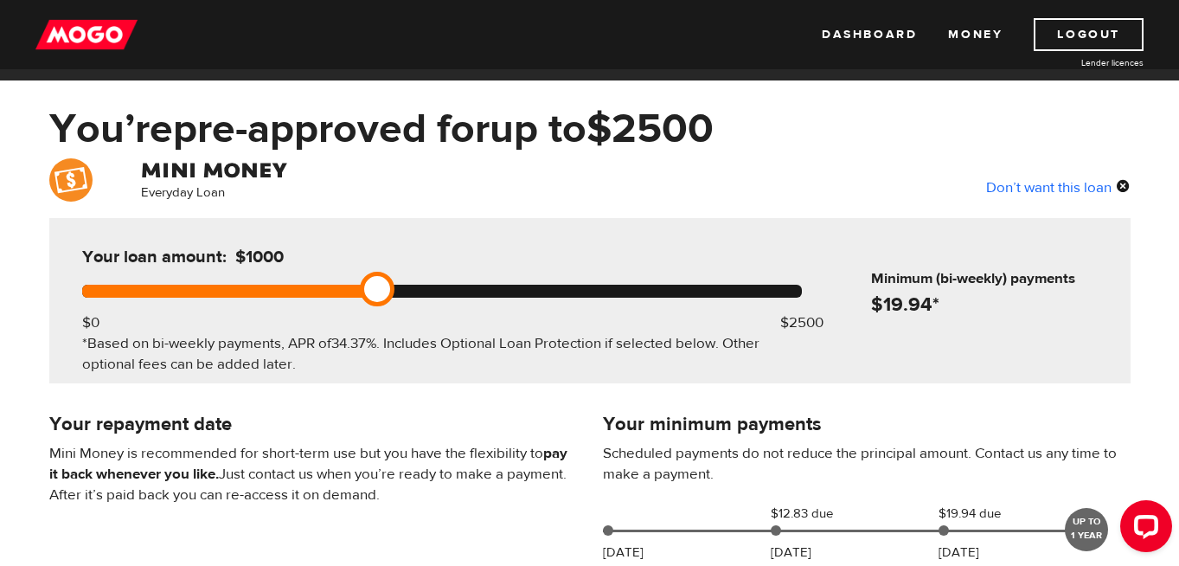
drag, startPoint x: 369, startPoint y: 292, endPoint x: 388, endPoint y: 295, distance: 19.2
click at [388, 295] on link at bounding box center [377, 289] width 35 height 35
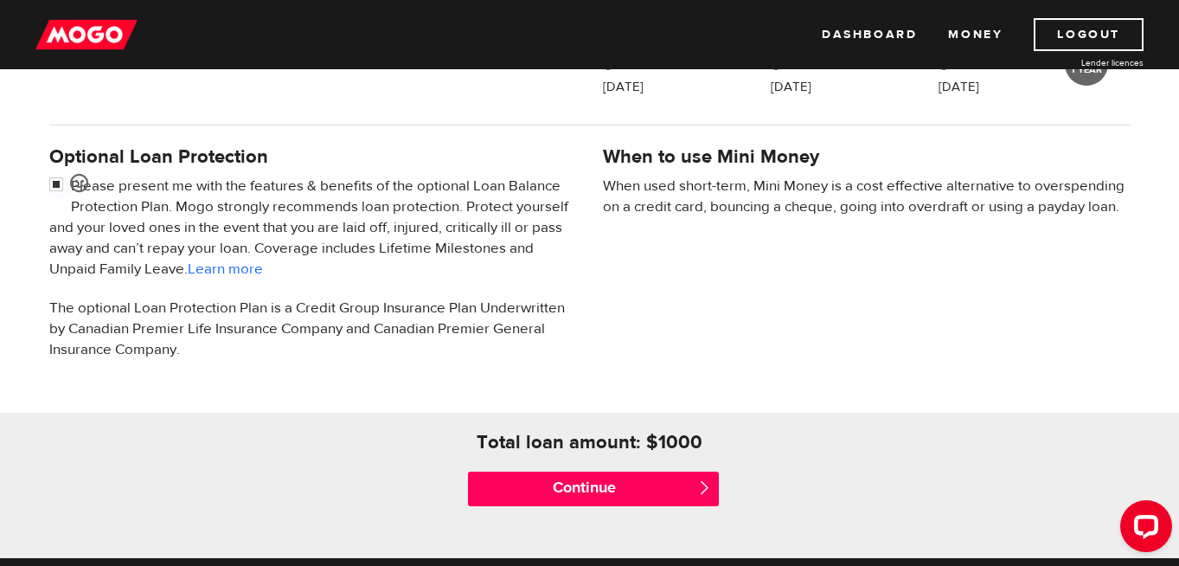
scroll to position [0, 0]
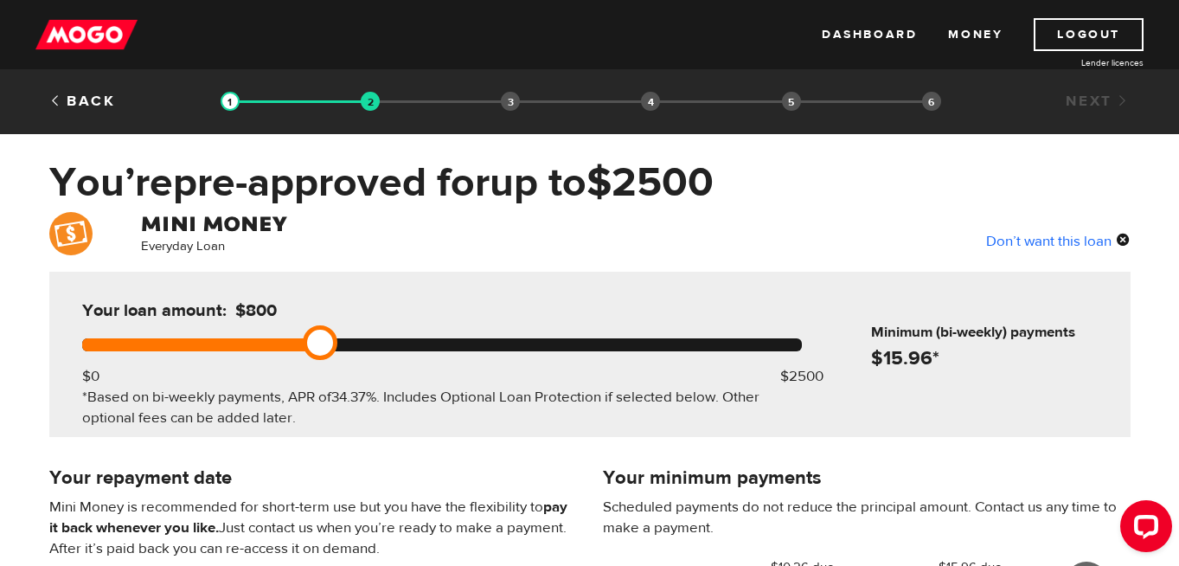
drag, startPoint x: 368, startPoint y: 347, endPoint x: 284, endPoint y: 321, distance: 88.6
click at [284, 321] on div "Your loan amount: $800 $0 $2500 *Based on bi-weekly payments, APR of 34.37% . I…" at bounding box center [441, 354] width 771 height 165
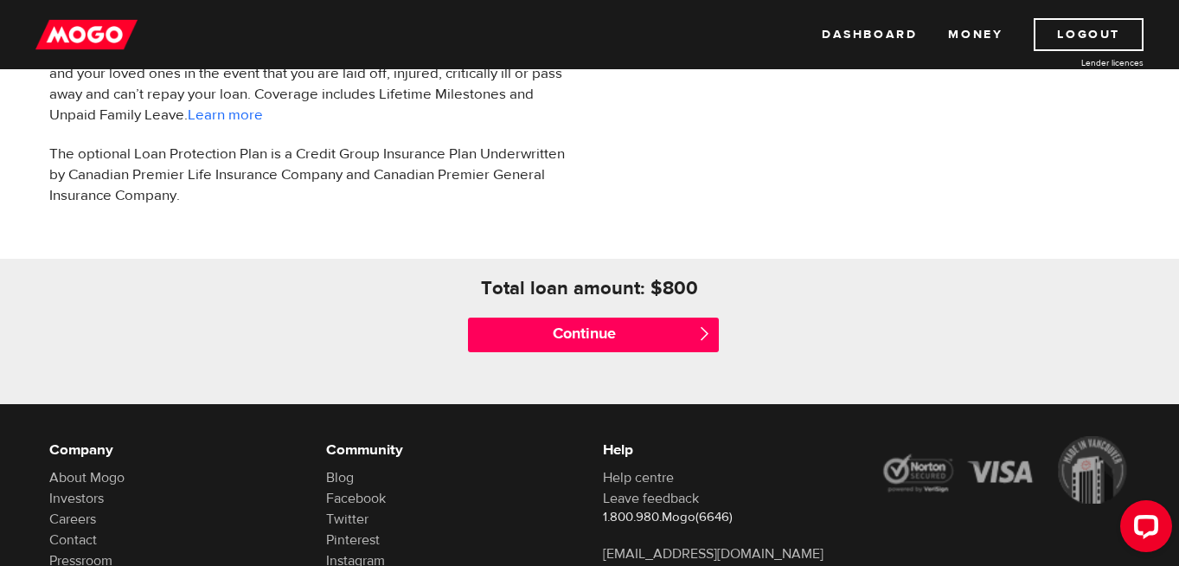
scroll to position [790, 0]
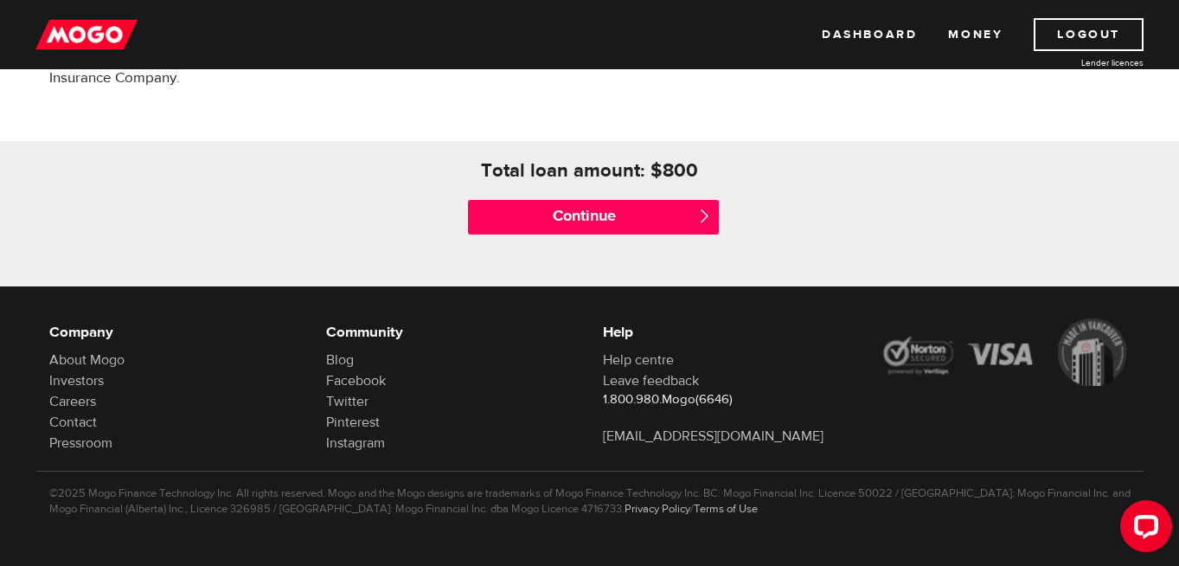
click at [516, 239] on div "Continue " at bounding box center [589, 216] width 277 height 69
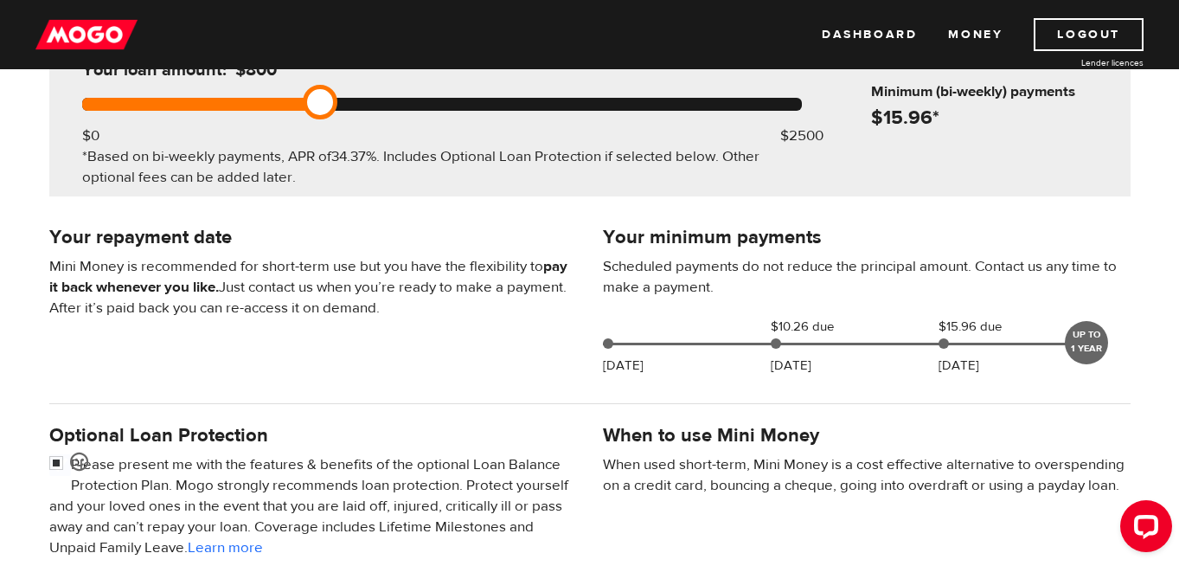
scroll to position [0, 0]
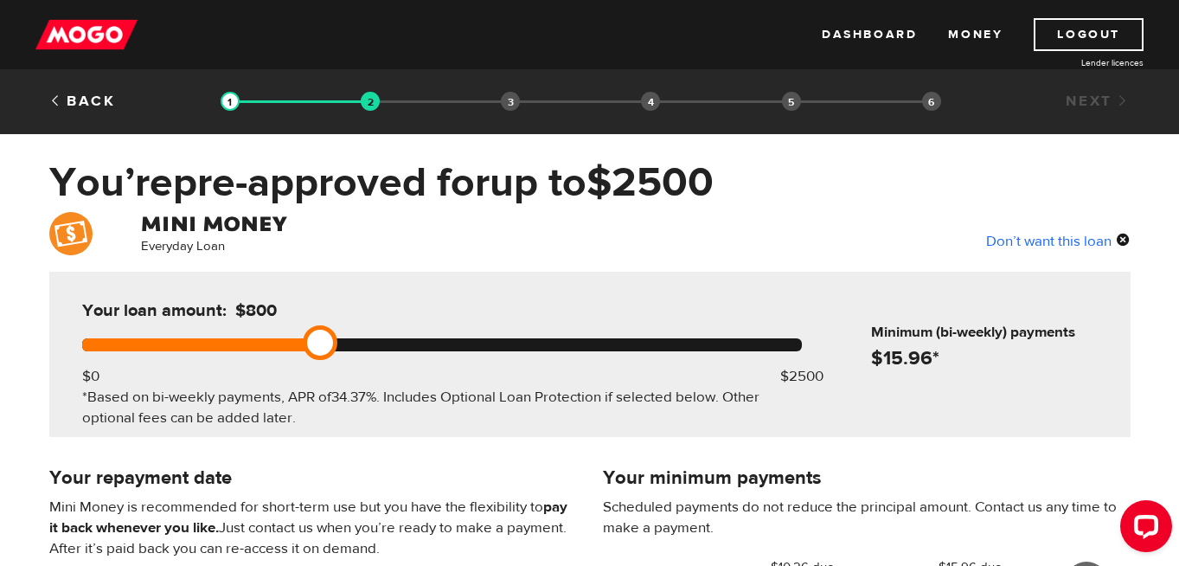
drag, startPoint x: 317, startPoint y: 339, endPoint x: 290, endPoint y: 339, distance: 26.8
click at [289, 339] on div at bounding box center [442, 344] width 720 height 13
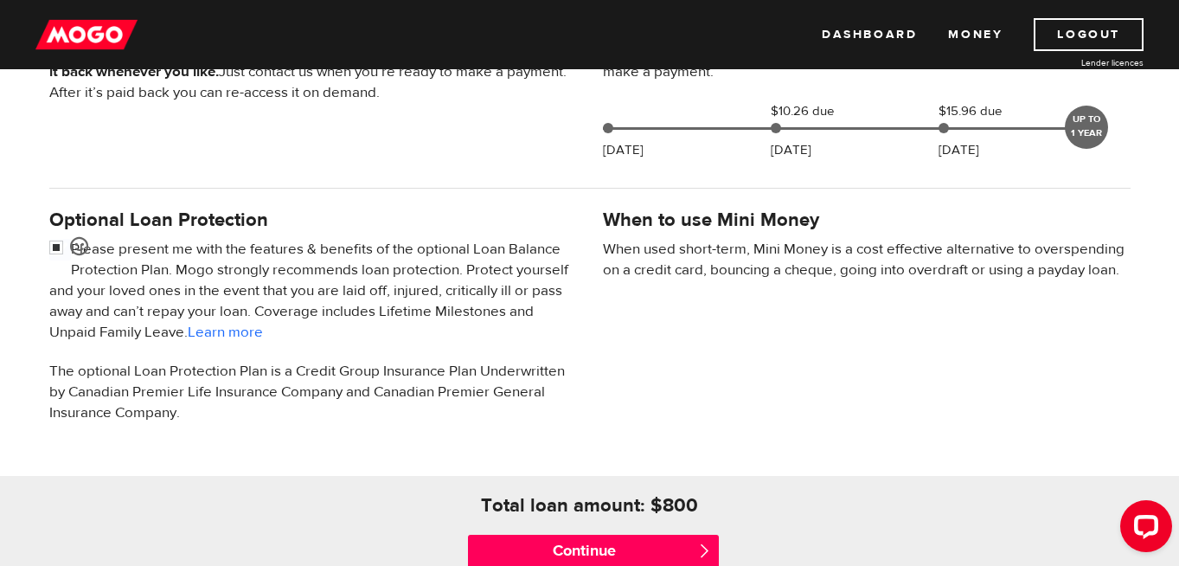
scroll to position [470, 0]
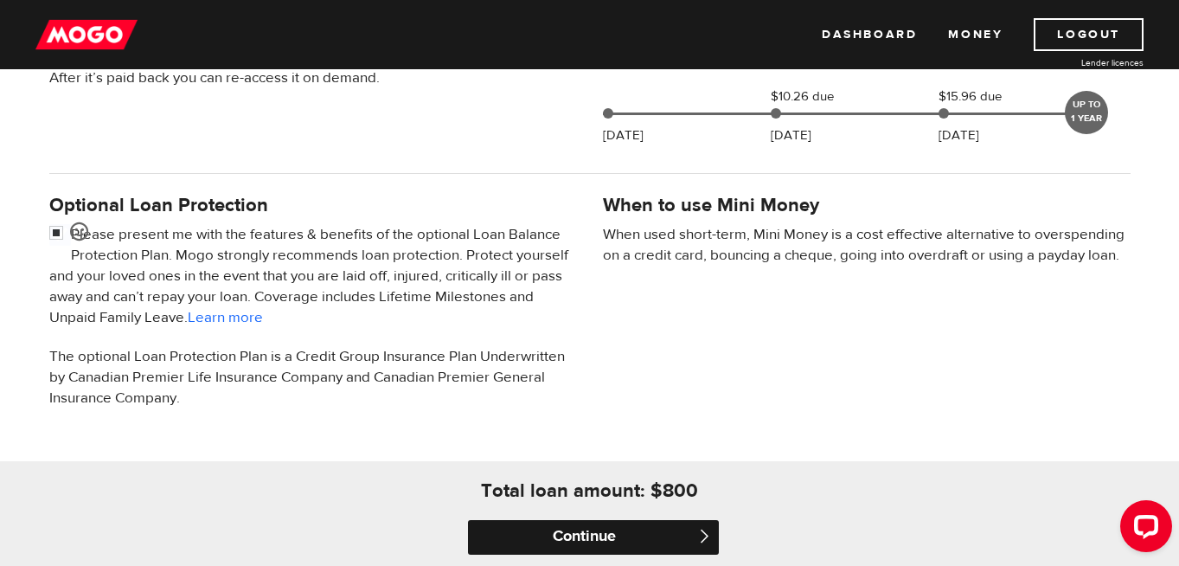
click at [537, 529] on input "Continue" at bounding box center [593, 537] width 251 height 35
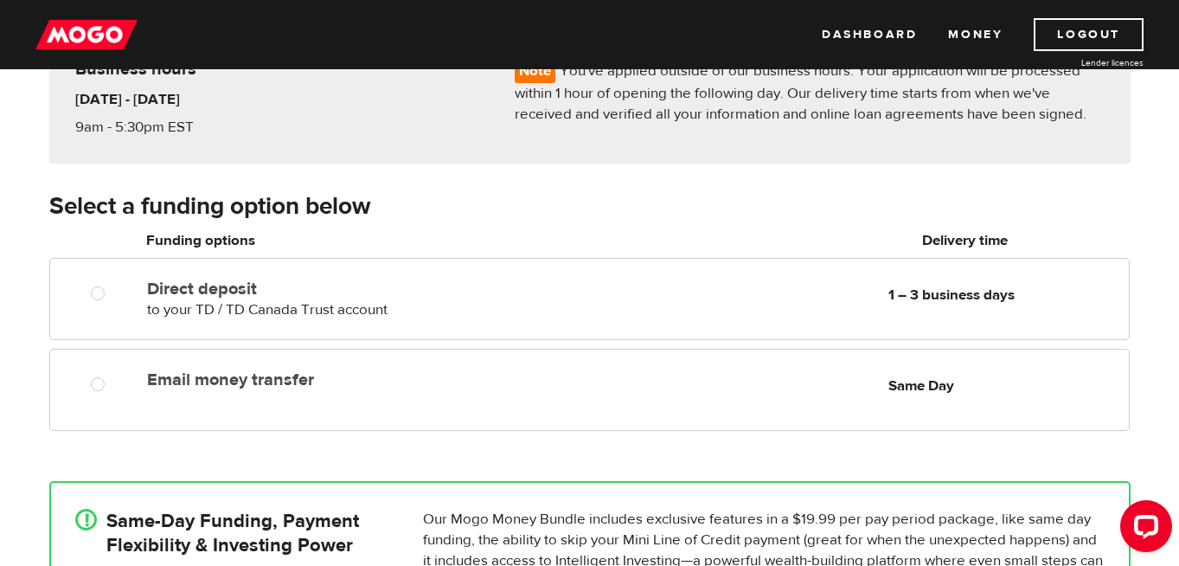
scroll to position [182, 0]
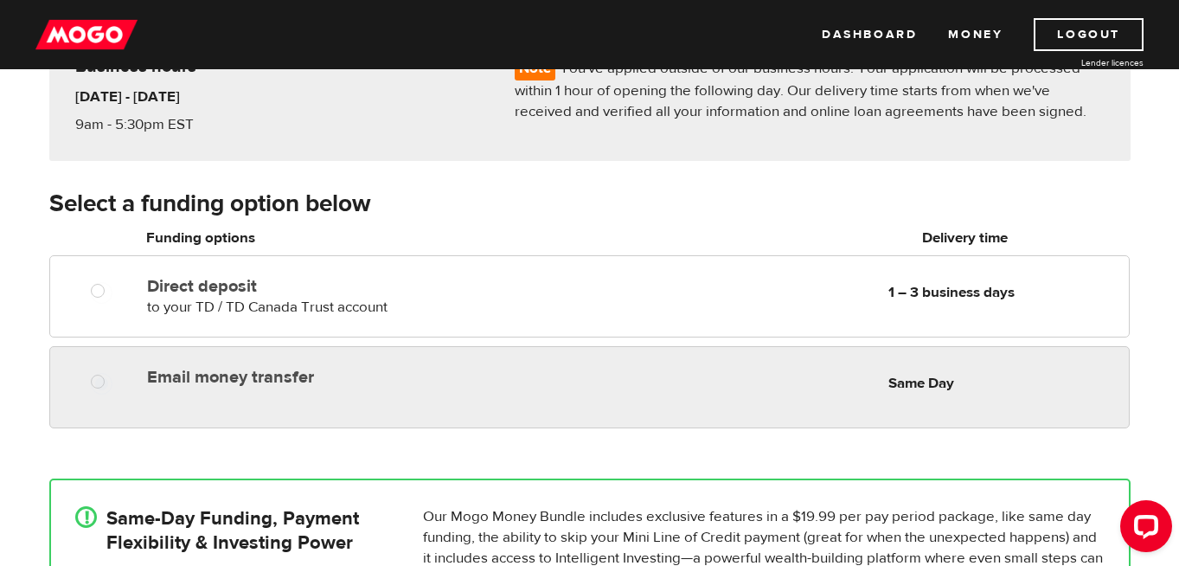
radio input "true"
click at [304, 388] on div "Email money transfer Delivery in Same Day Same Day" at bounding box center [634, 377] width 988 height 34
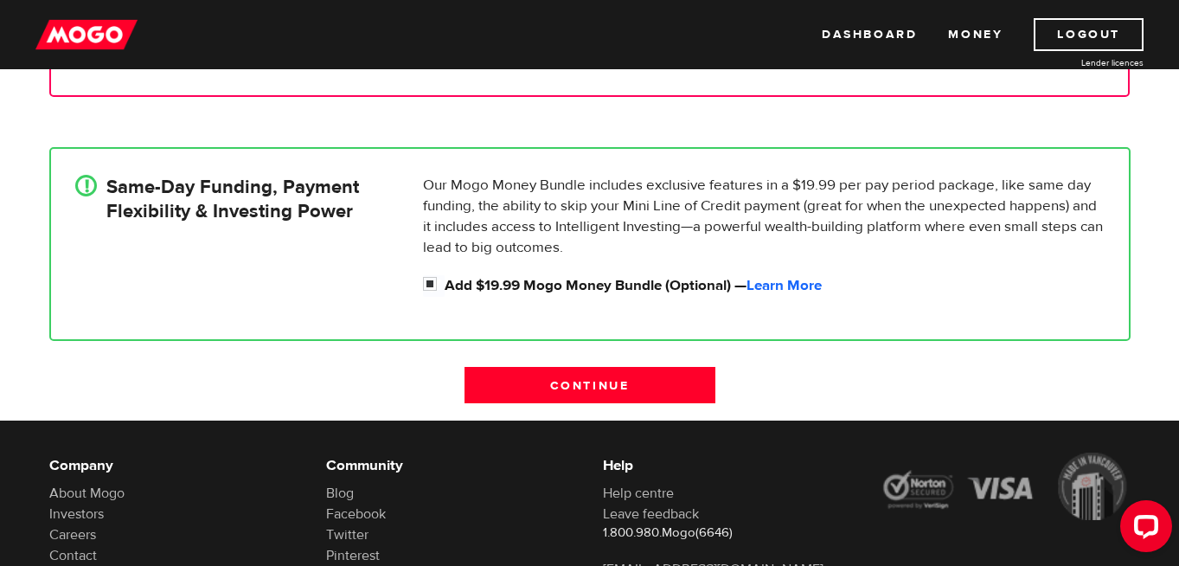
scroll to position [561, 0]
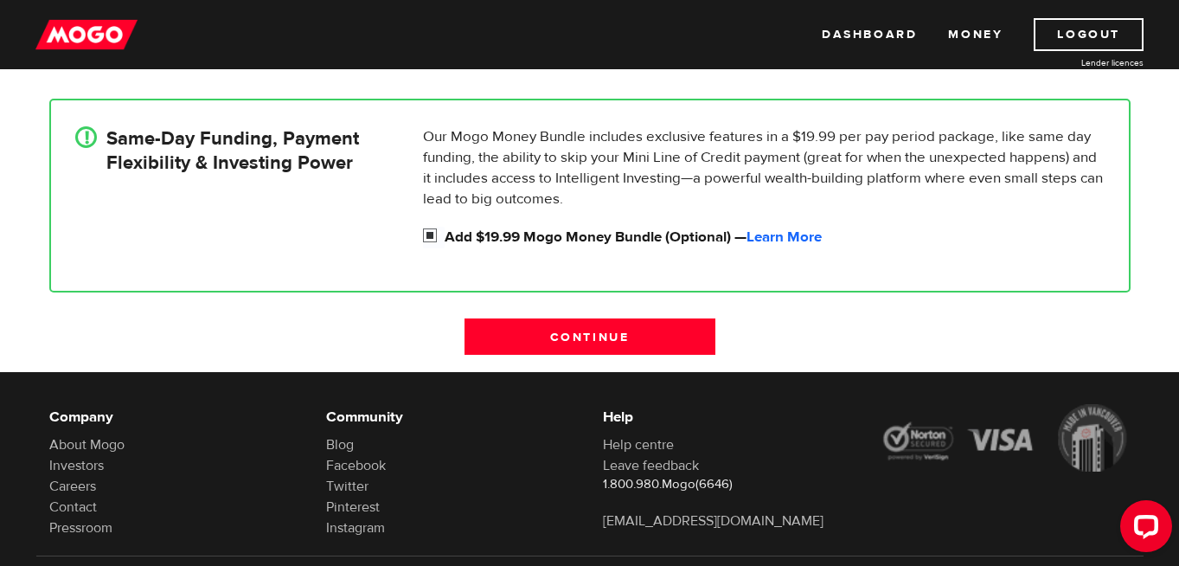
click at [432, 232] on input "Add $19.99 Mogo Money Bundle (Optional) — Learn More" at bounding box center [434, 238] width 22 height 22
checkbox input "false"
radio input "false"
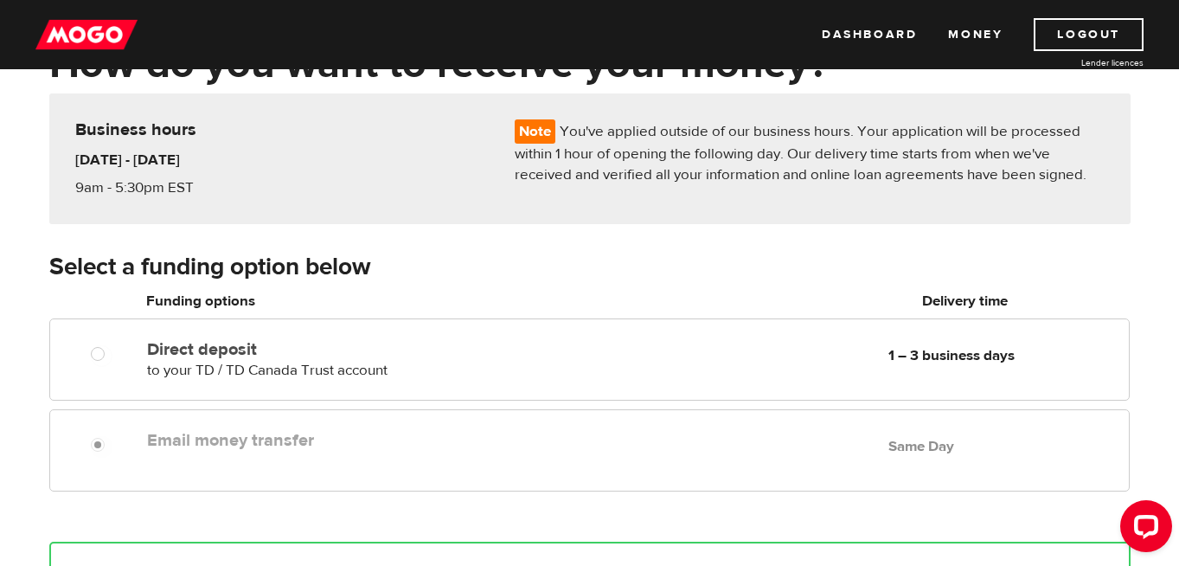
scroll to position [118, 0]
click at [426, 457] on div "Email money transfer Delivery in Same Day Same Day" at bounding box center [634, 441] width 988 height 34
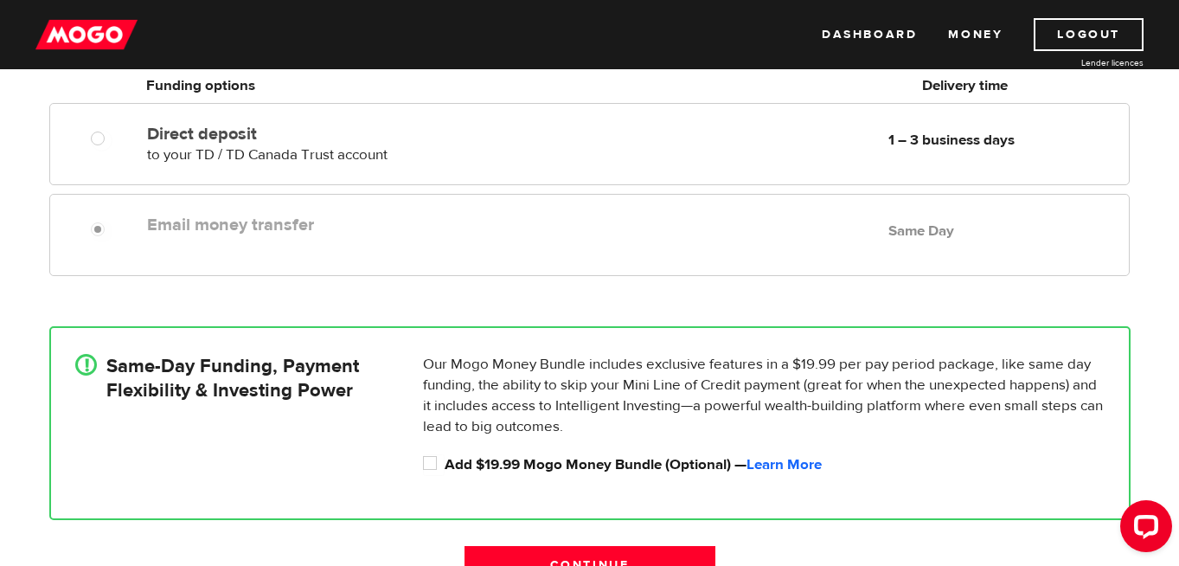
scroll to position [338, 0]
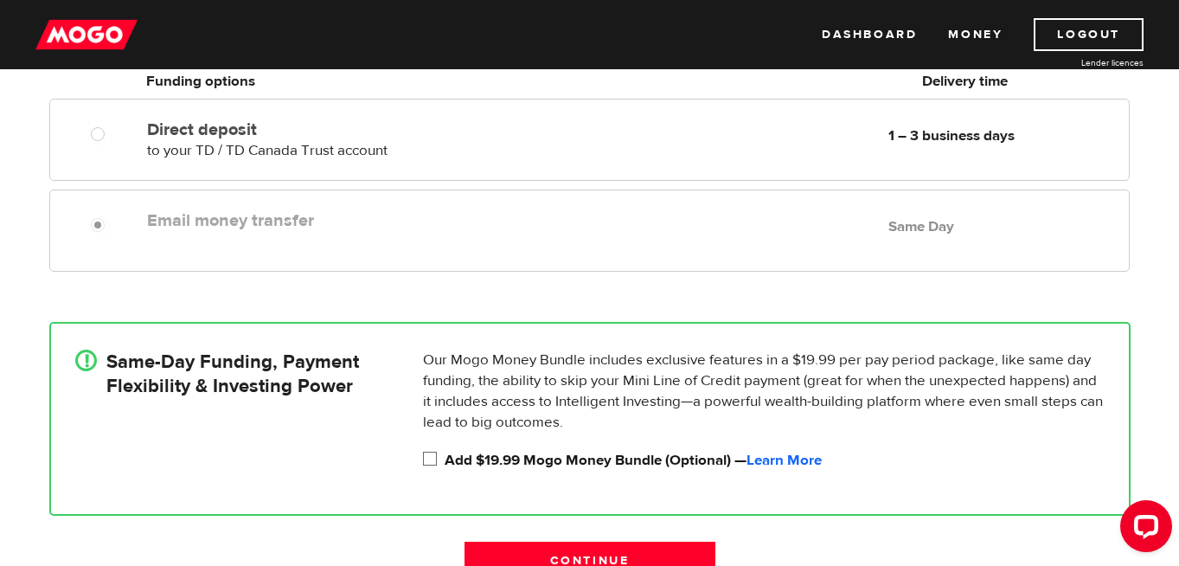
click at [432, 457] on input "Add $19.99 Mogo Money Bundle (Optional) — Learn More" at bounding box center [434, 461] width 22 height 22
checkbox input "true"
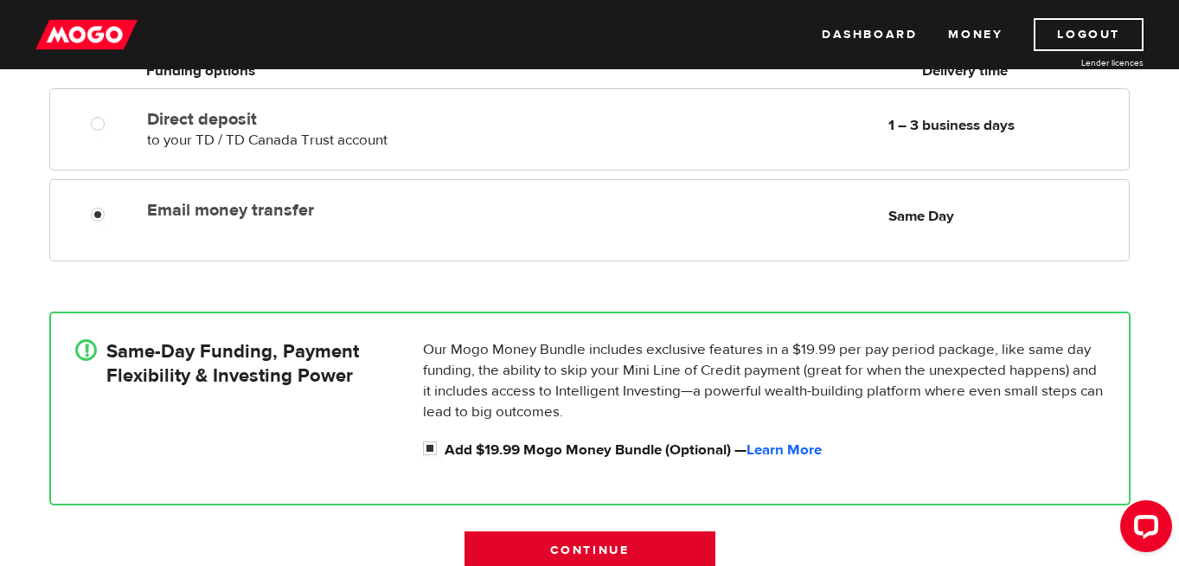
click at [627, 545] on input "Continue" at bounding box center [589, 549] width 251 height 36
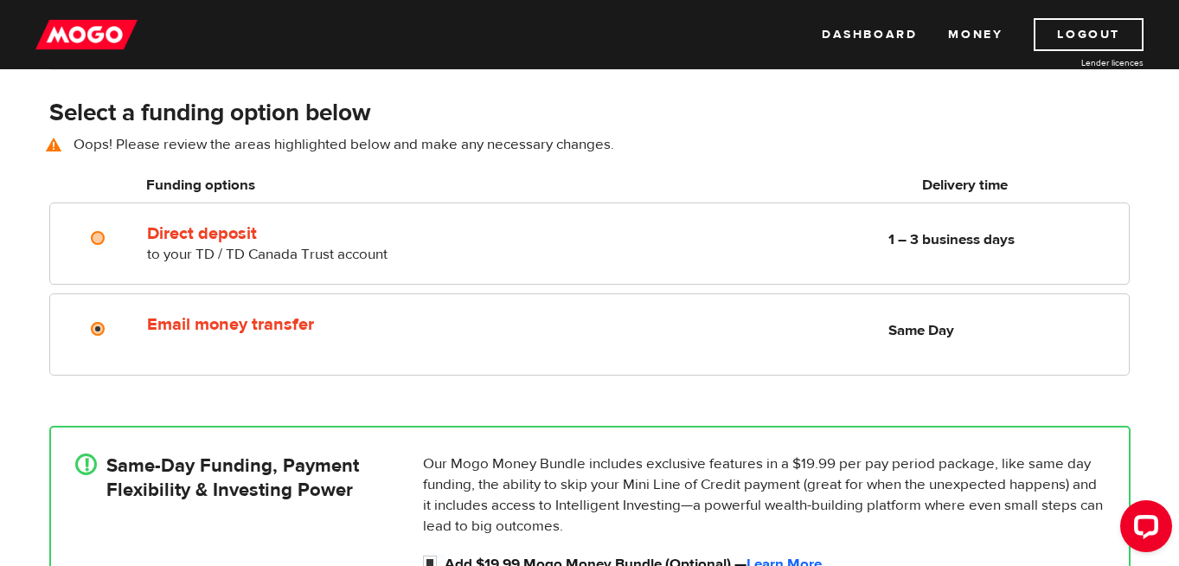
scroll to position [241, 0]
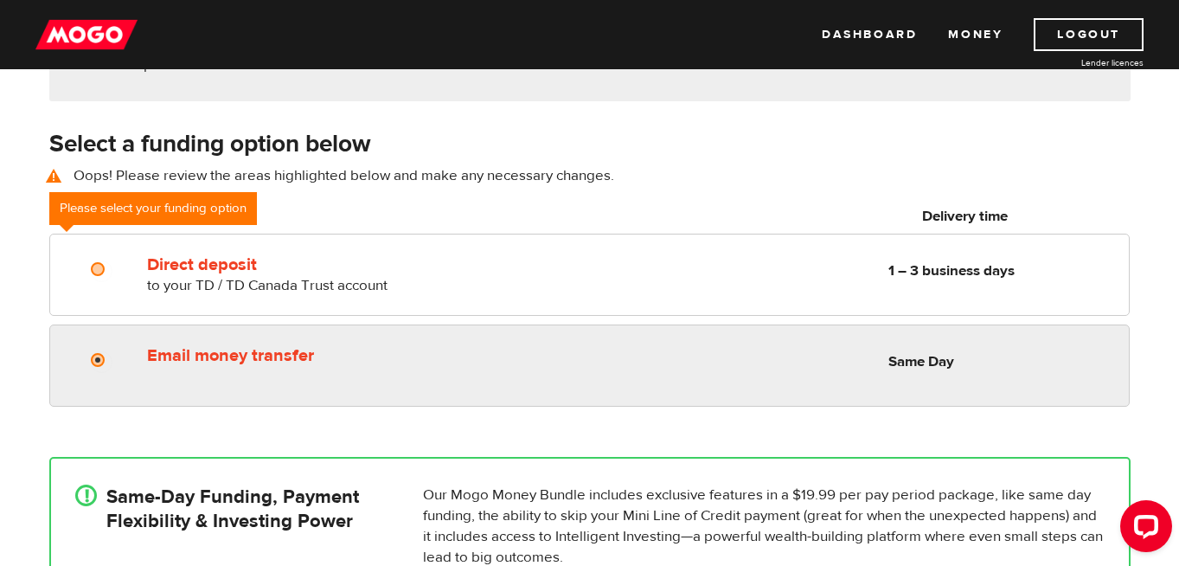
radio input "true"
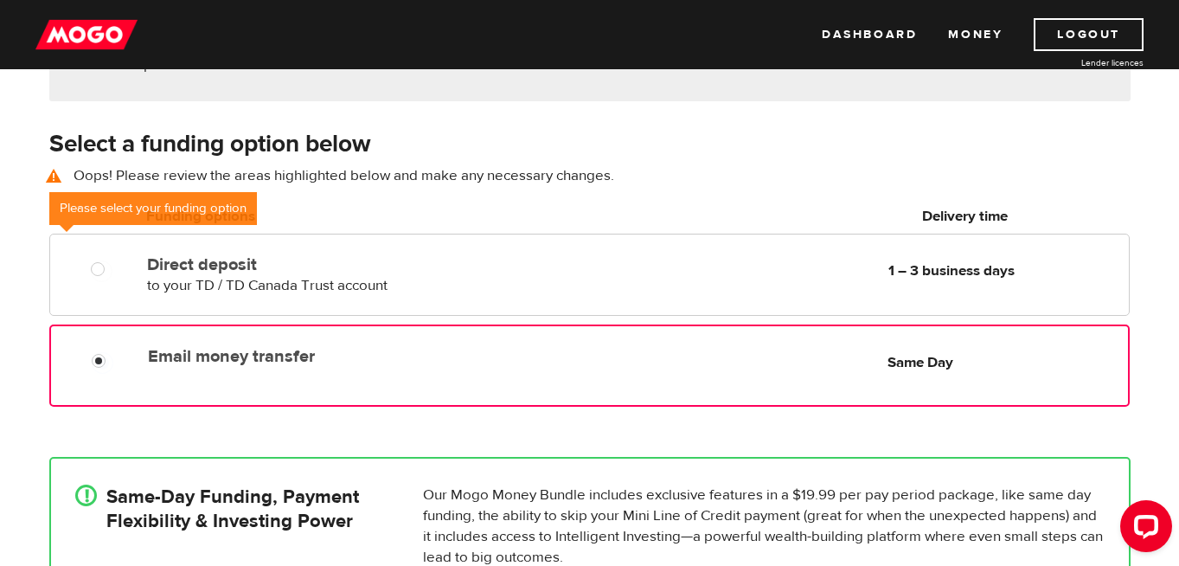
click at [275, 342] on div "Email money transfer Delivery in Same Day" at bounding box center [346, 353] width 411 height 28
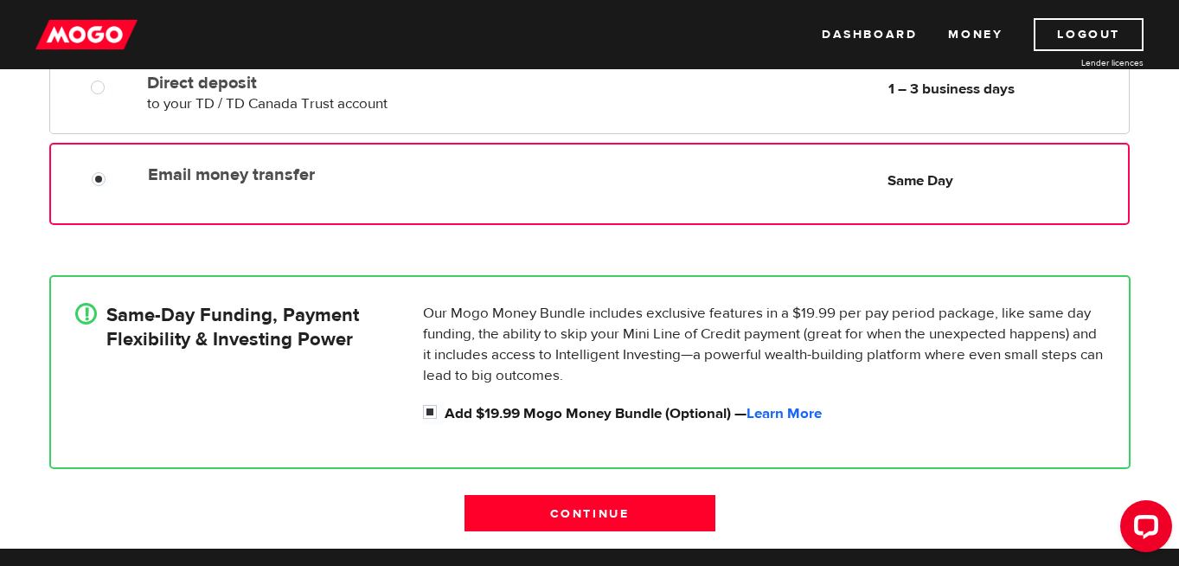
scroll to position [445, 0]
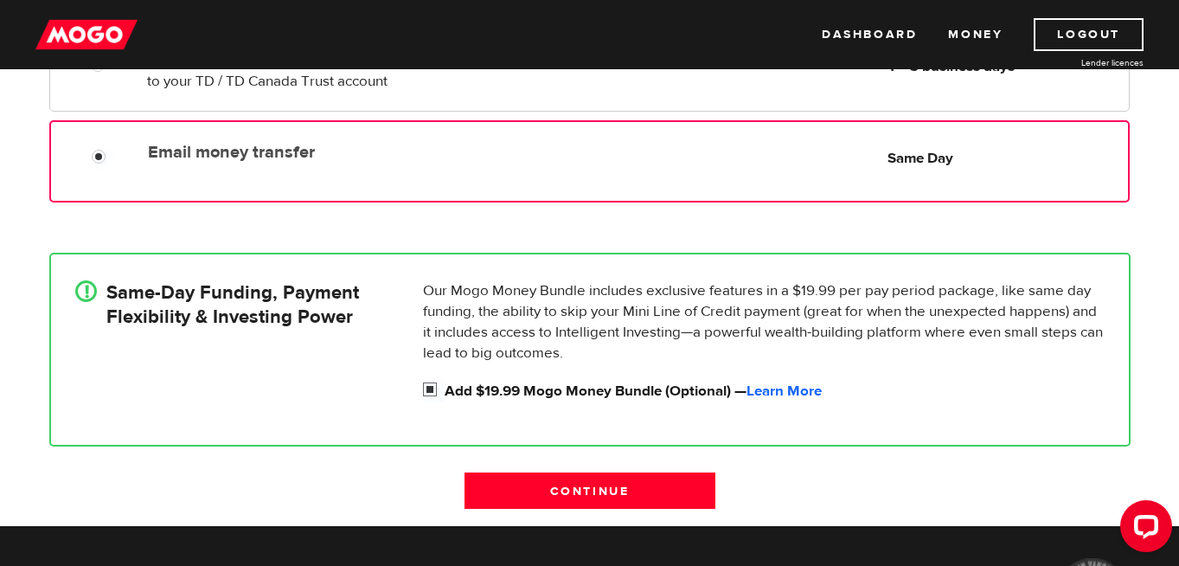
click at [432, 392] on input "Add $19.99 Mogo Money Bundle (Optional) — Learn More" at bounding box center [434, 392] width 22 height 22
checkbox input "false"
radio input "false"
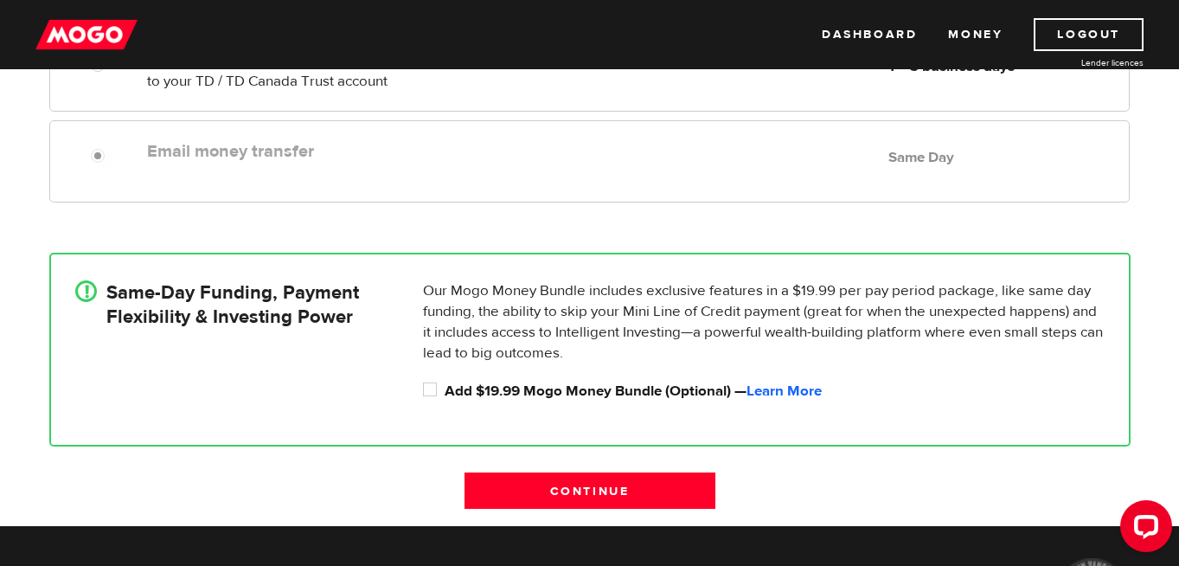
click at [534, 511] on div "Continue" at bounding box center [589, 499] width 277 height 54
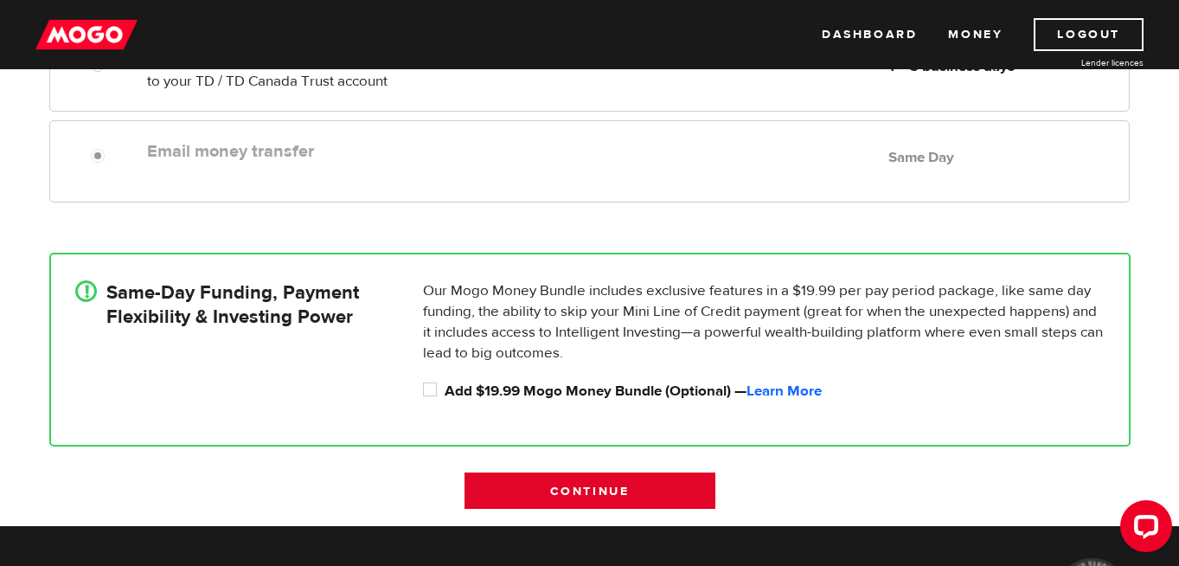
click at [526, 494] on input "Continue" at bounding box center [589, 490] width 251 height 36
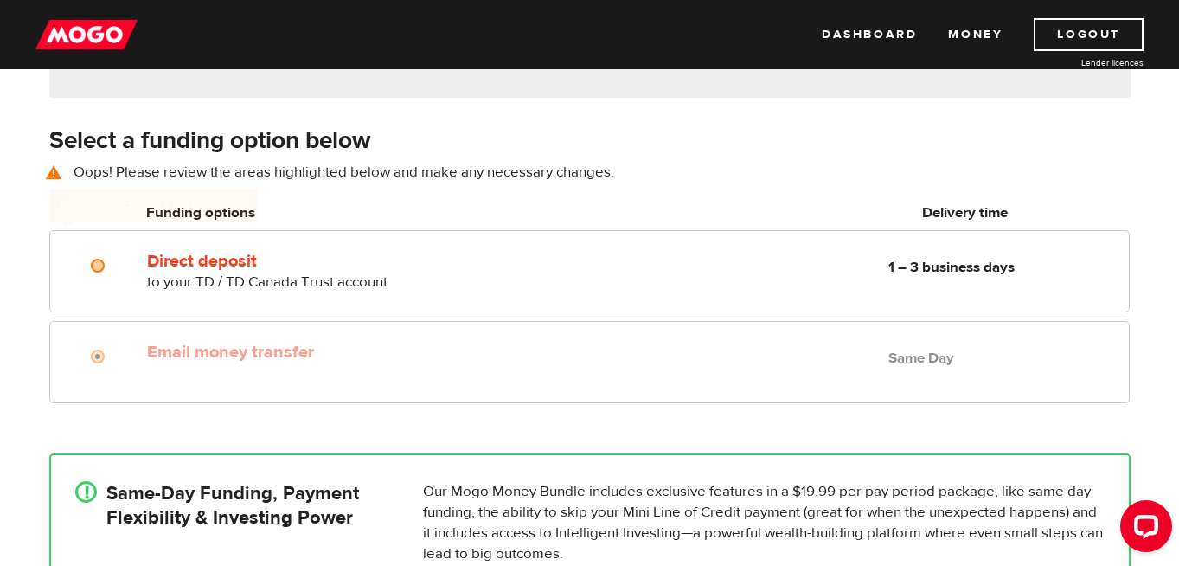
scroll to position [241, 0]
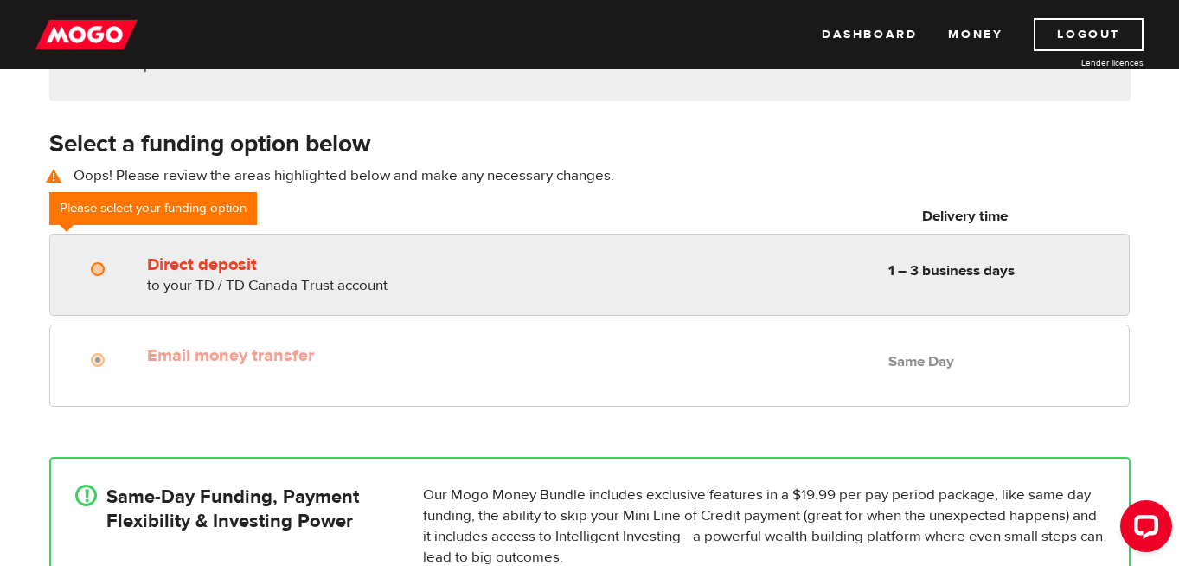
radio input "true"
click at [350, 296] on div "Direct deposit to your TD / TD Canada Trust account Delivery in 1 – 3 business …" at bounding box center [588, 275] width 1079 height 82
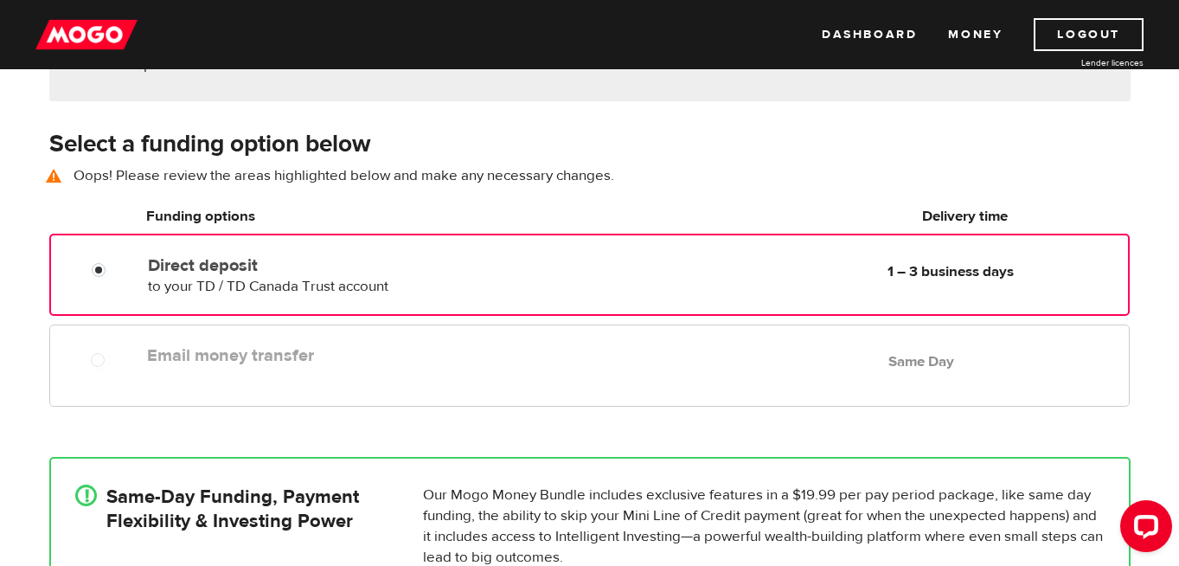
click at [340, 343] on div "Email money transfer Delivery in Same Day" at bounding box center [346, 352] width 412 height 28
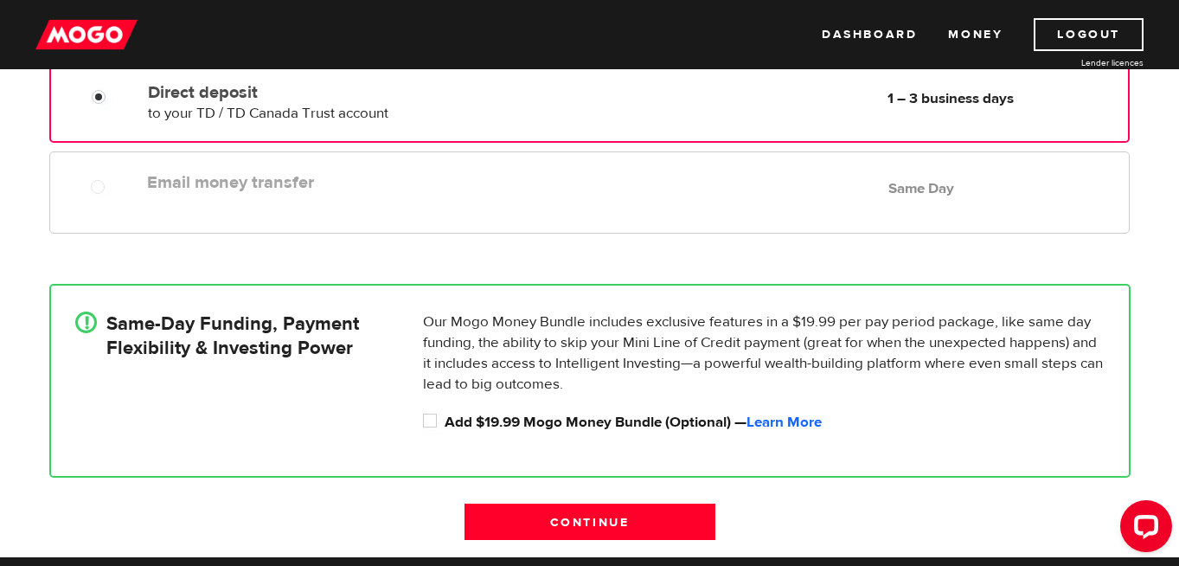
scroll to position [419, 0]
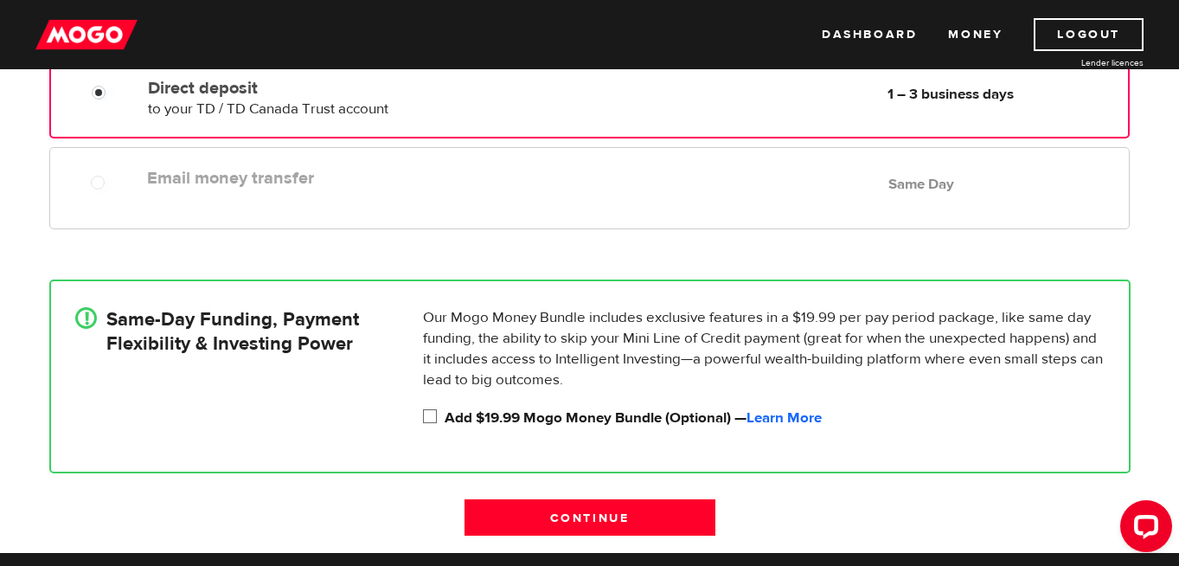
click at [424, 420] on input "Add $19.99 Mogo Money Bundle (Optional) — Learn More" at bounding box center [434, 418] width 22 height 22
checkbox input "true"
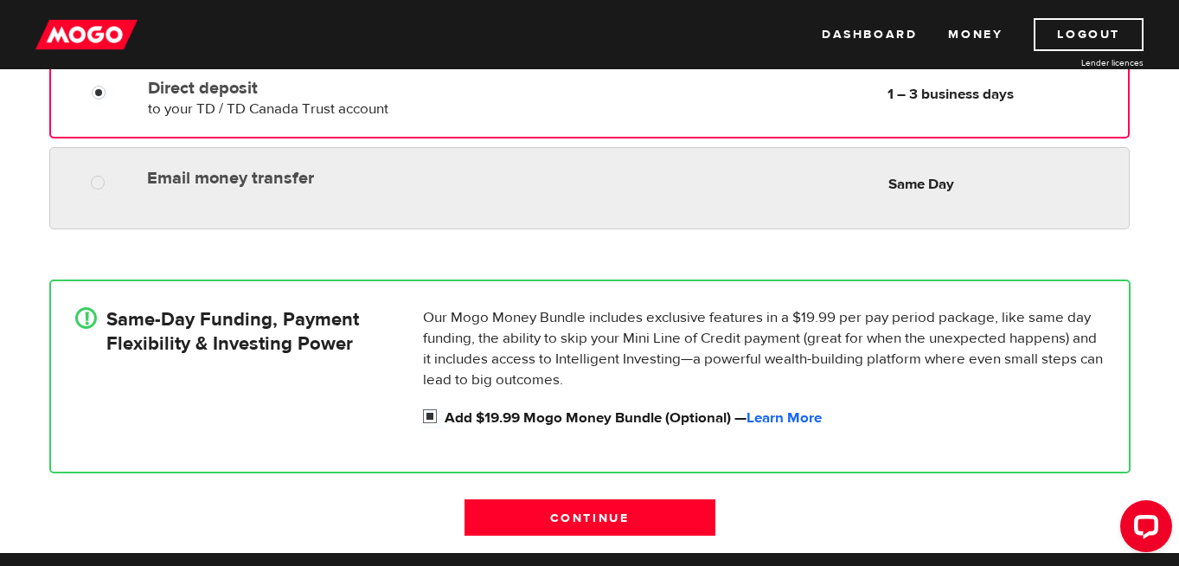
radio input "true"
click at [250, 156] on div "Email money transfer Delivery in Same Day Same Day" at bounding box center [588, 188] width 1079 height 82
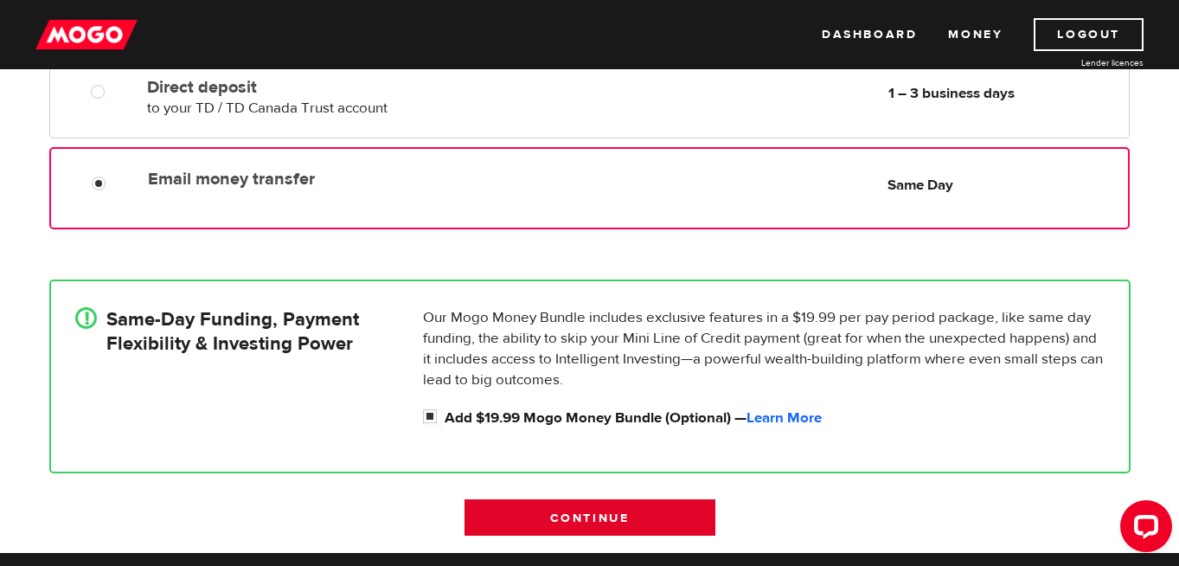
click at [510, 510] on input "Continue" at bounding box center [589, 517] width 251 height 36
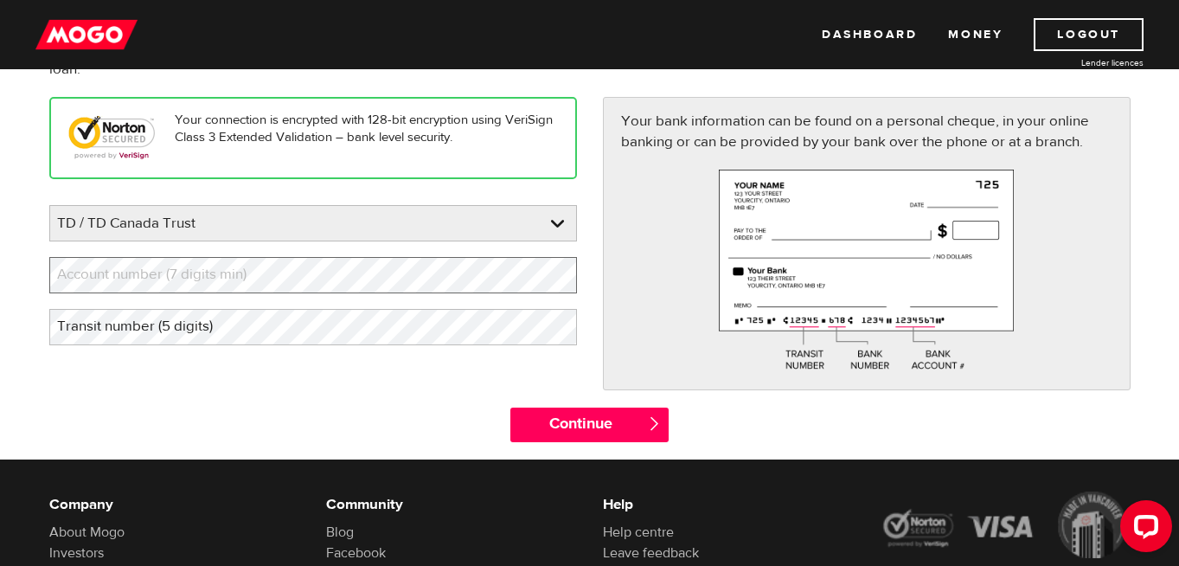
scroll to position [194, 0]
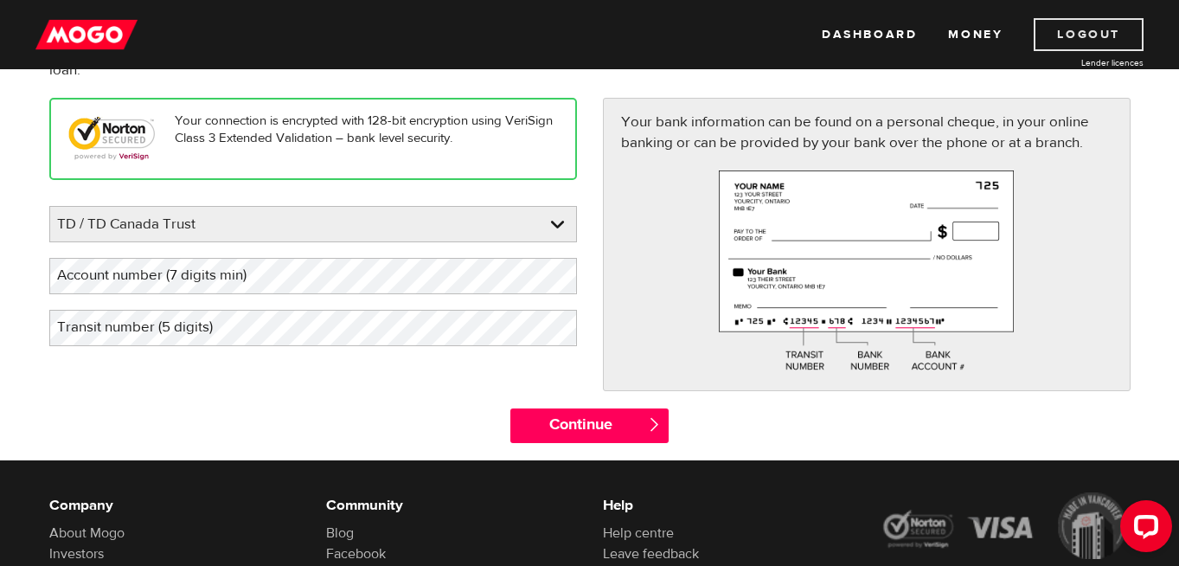
click at [1124, 22] on link "Logout" at bounding box center [1088, 34] width 110 height 33
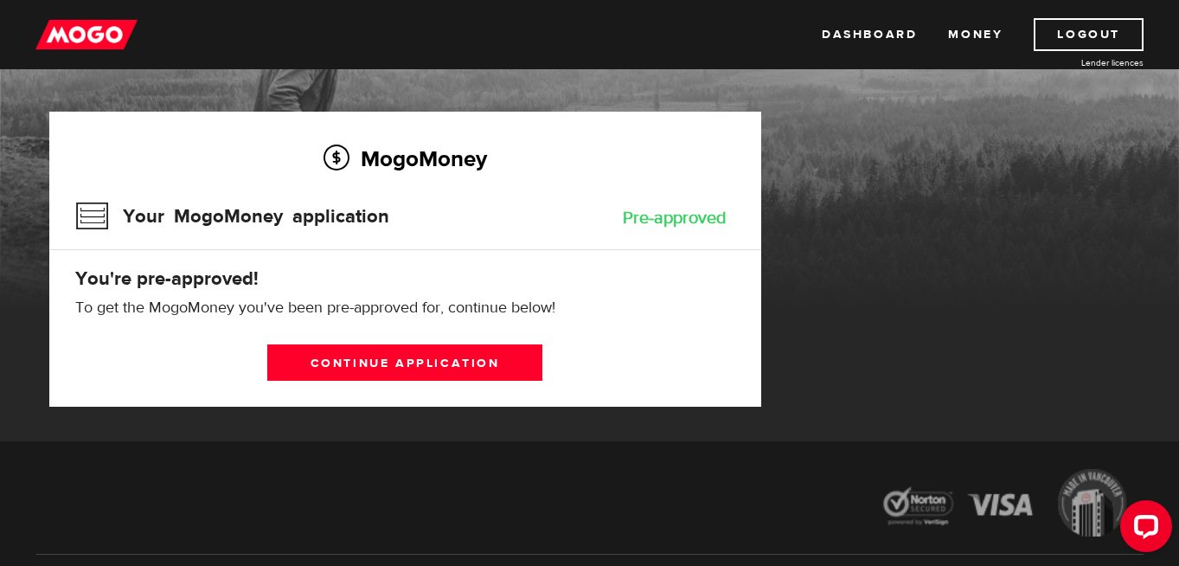
scroll to position [195, 0]
